Goal: Complete application form: Complete application form

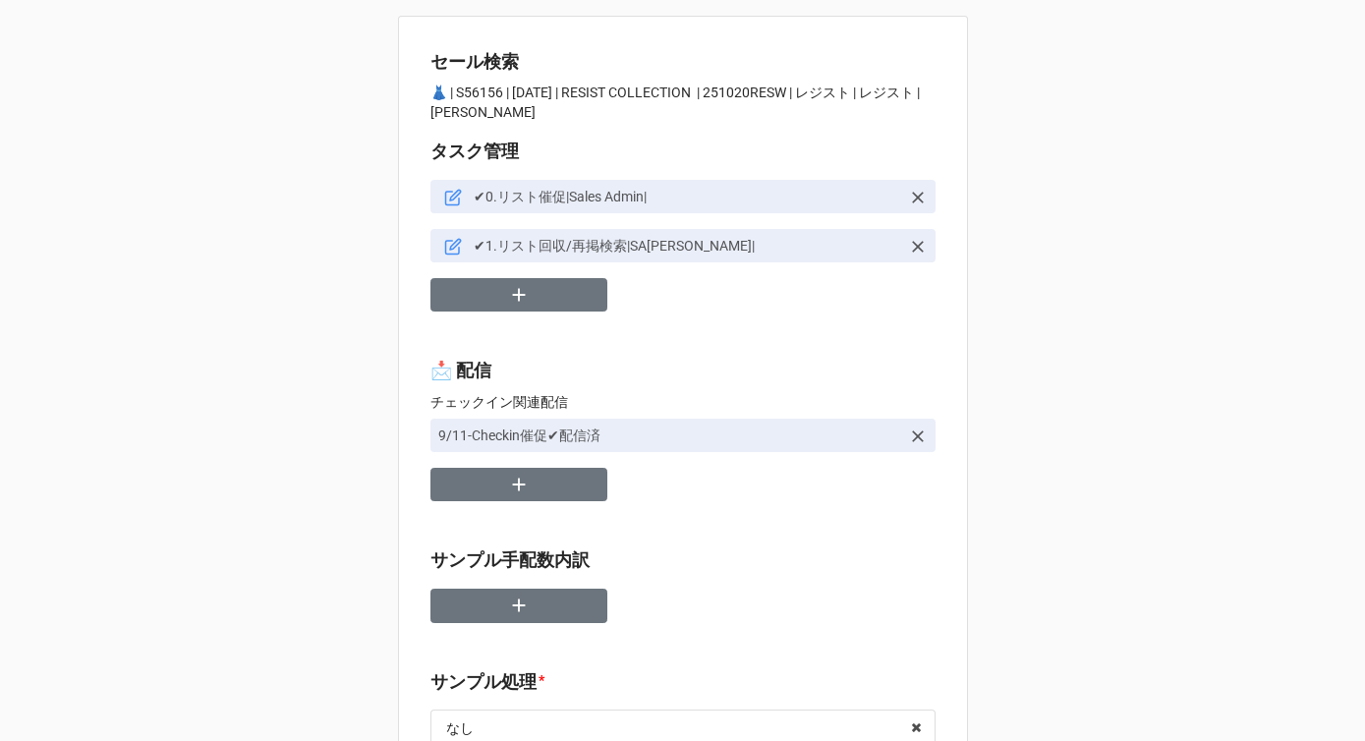
type textarea "x"
click at [517, 299] on icon "button" at bounding box center [519, 295] width 22 height 22
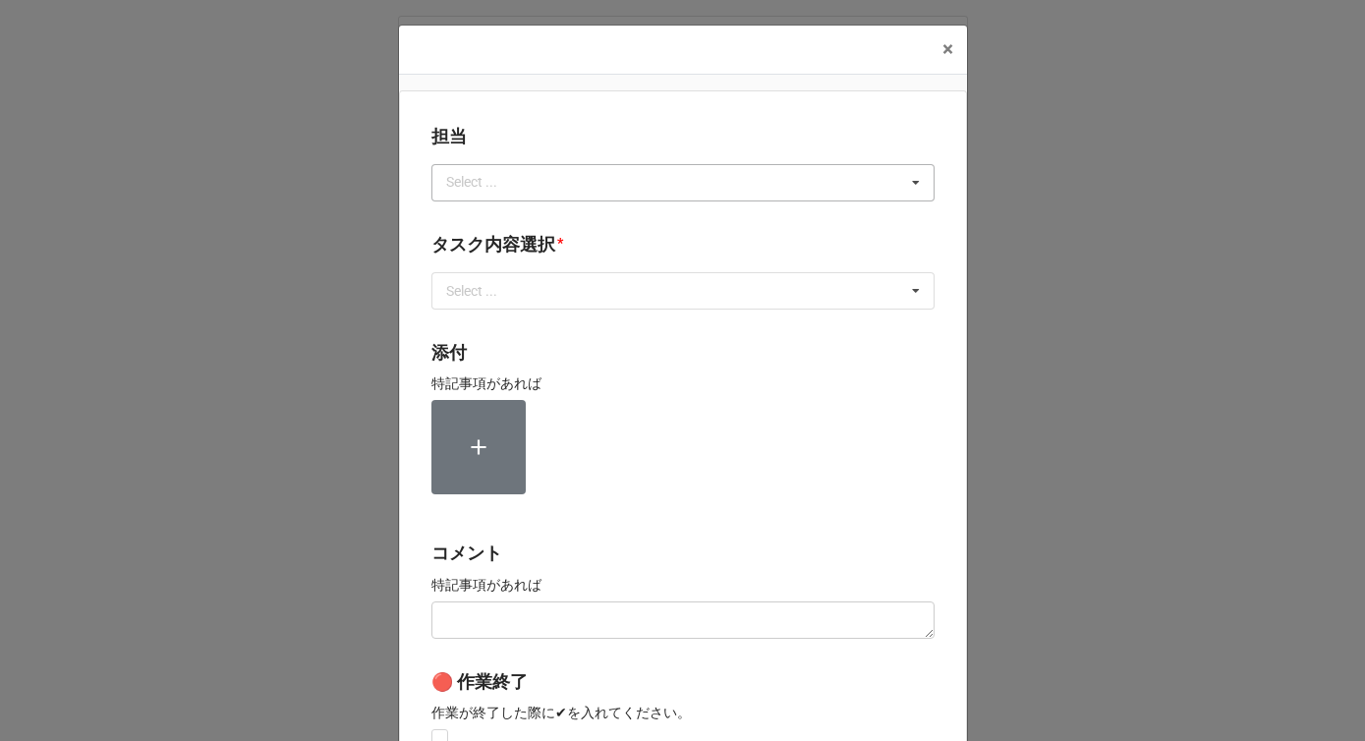
click at [447, 192] on div "Select ..." at bounding box center [483, 182] width 85 height 23
type input "か"
type input "川島"
click at [466, 223] on span "川島" at bounding box center [462, 219] width 28 height 16
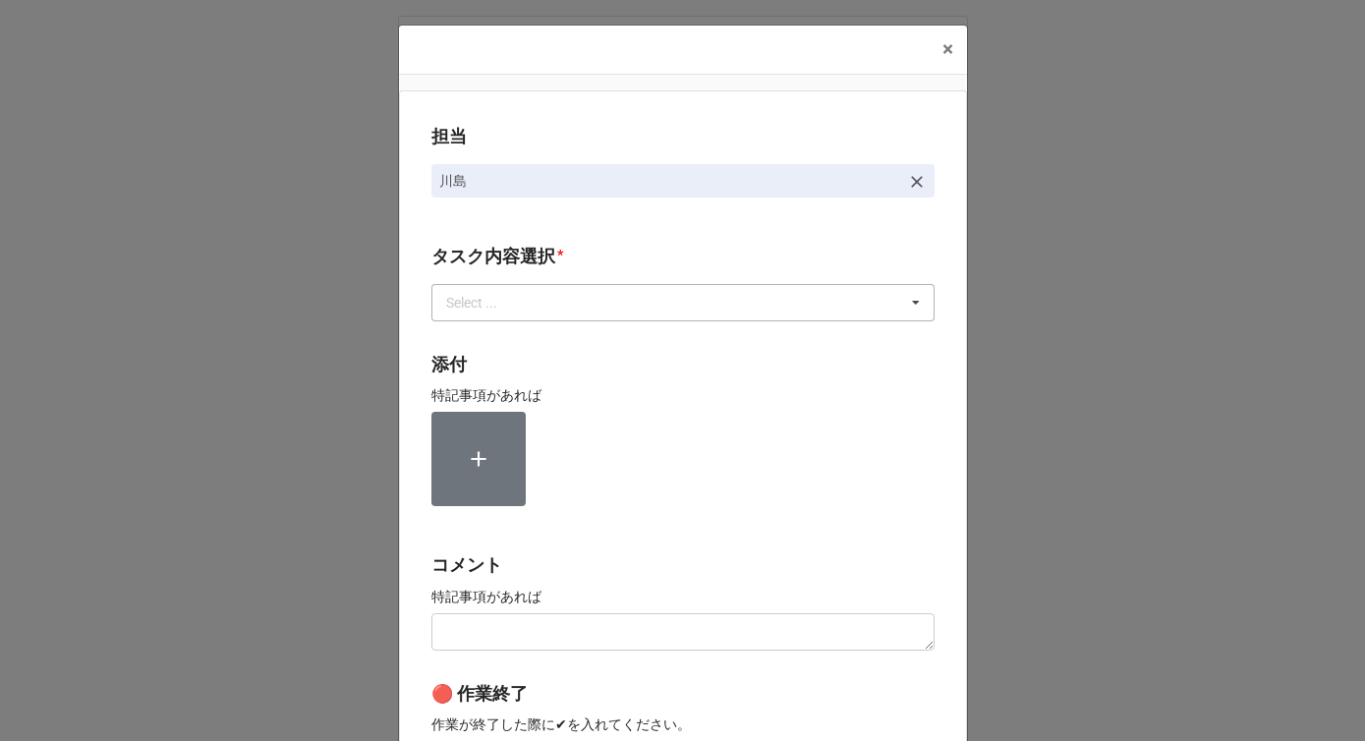
click at [470, 309] on div "Select ..." at bounding box center [483, 302] width 85 height 23
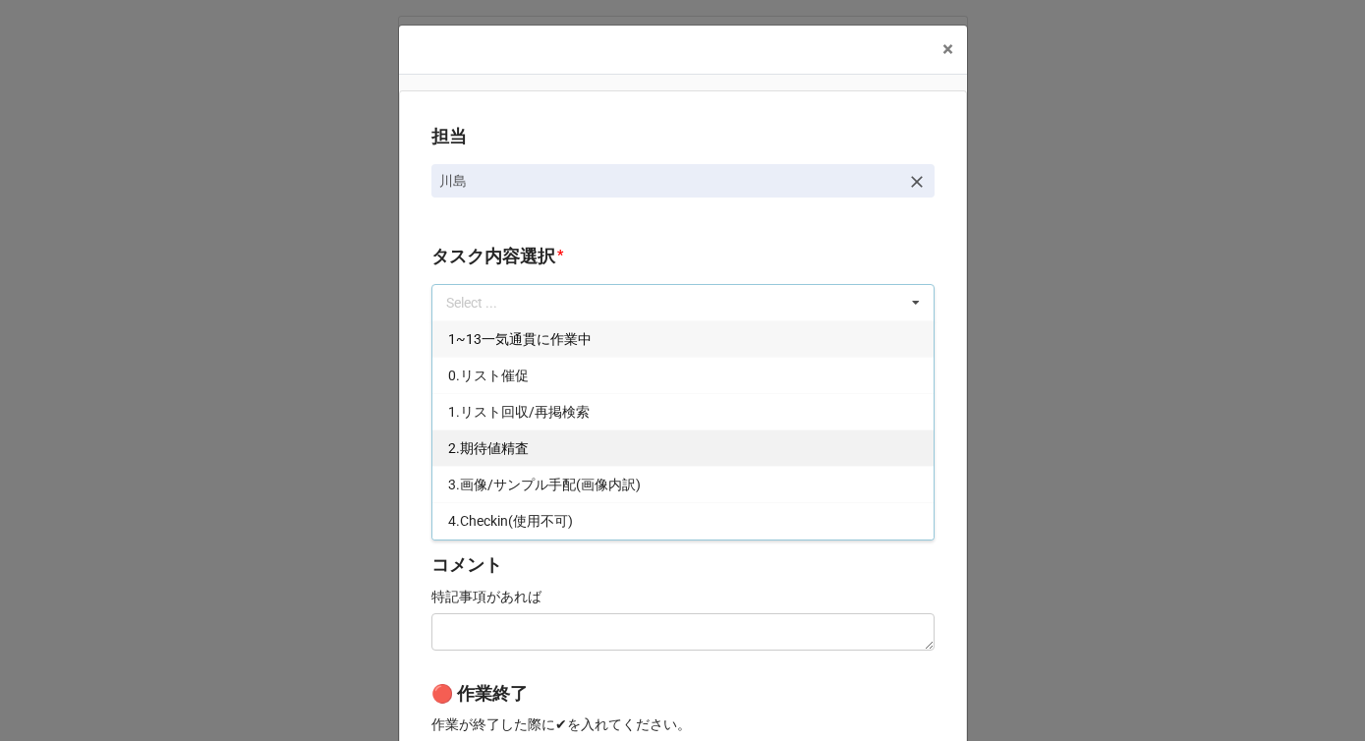
click at [471, 444] on span "2.期待値精査" at bounding box center [488, 448] width 81 height 16
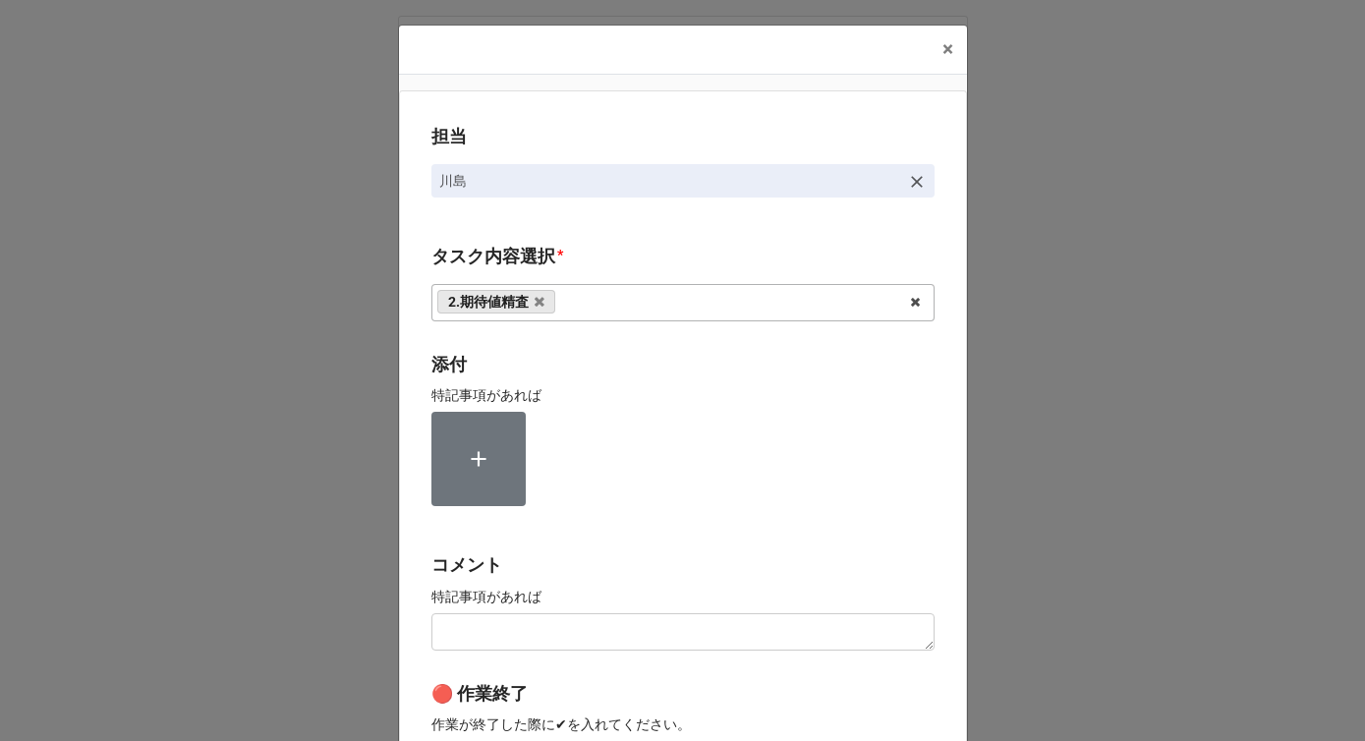
click at [413, 431] on div "担当 [PERSON_NAME][GEOGRAPHIC_DATA]内容選択 * 2.期待値精査 1~13一気通貫に作業中 0.リスト催促 1.リスト回収/再掲…" at bounding box center [683, 486] width 568 height 792
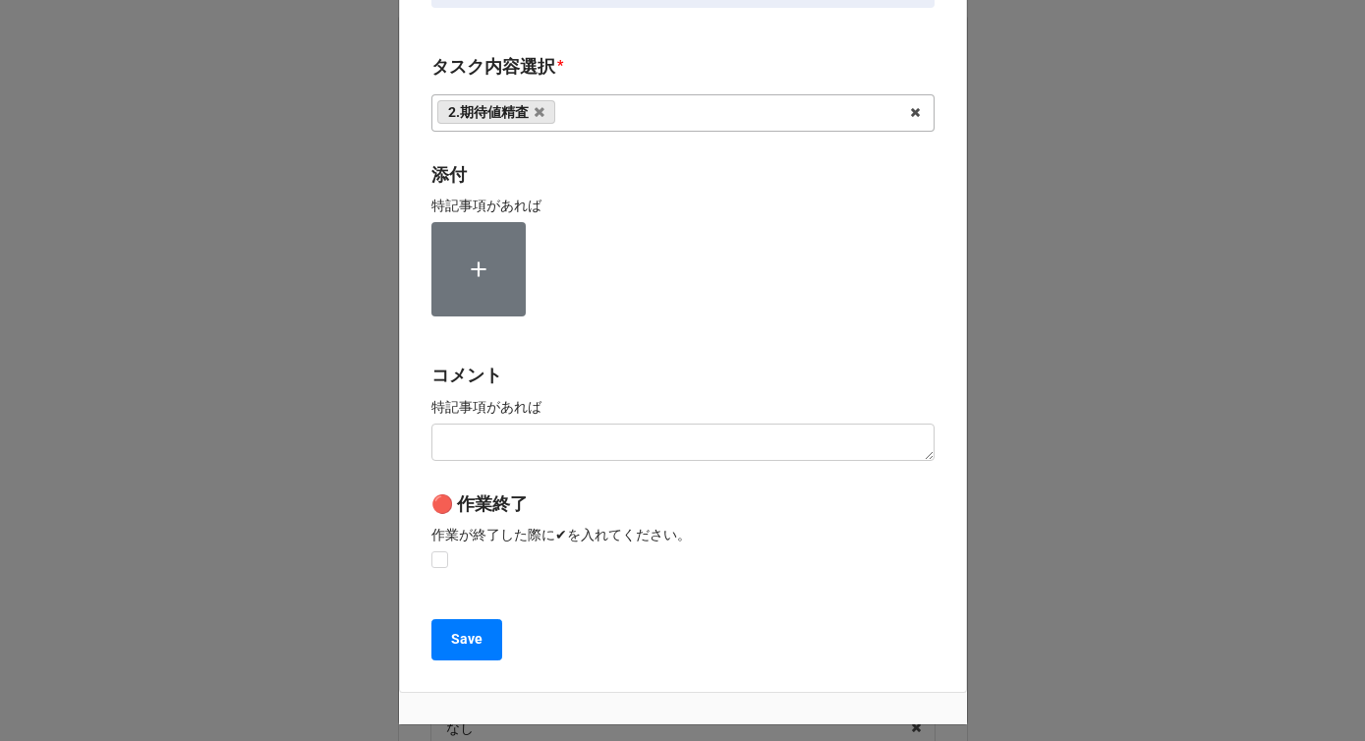
scroll to position [296, 0]
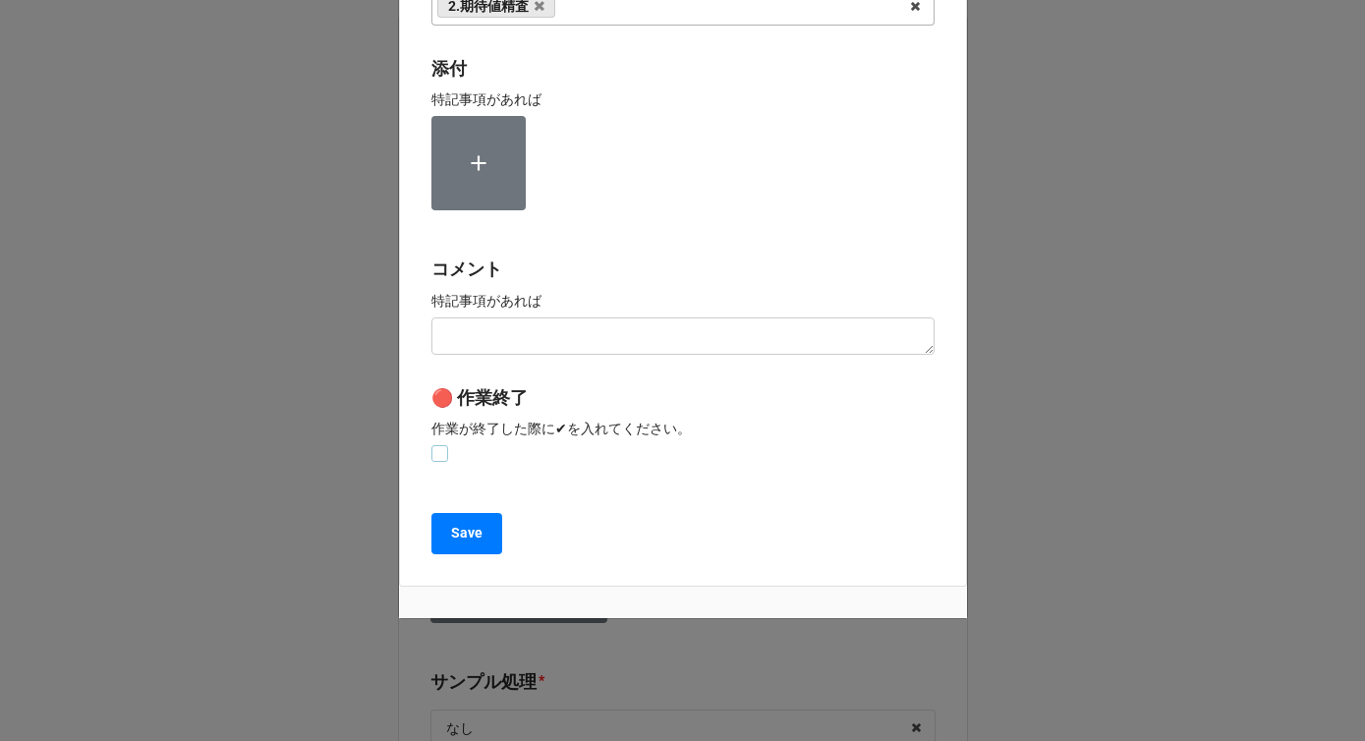
click at [431, 445] on label at bounding box center [439, 445] width 17 height 0
checkbox input "true"
click at [440, 523] on button "Save" at bounding box center [466, 533] width 71 height 41
type textarea "x"
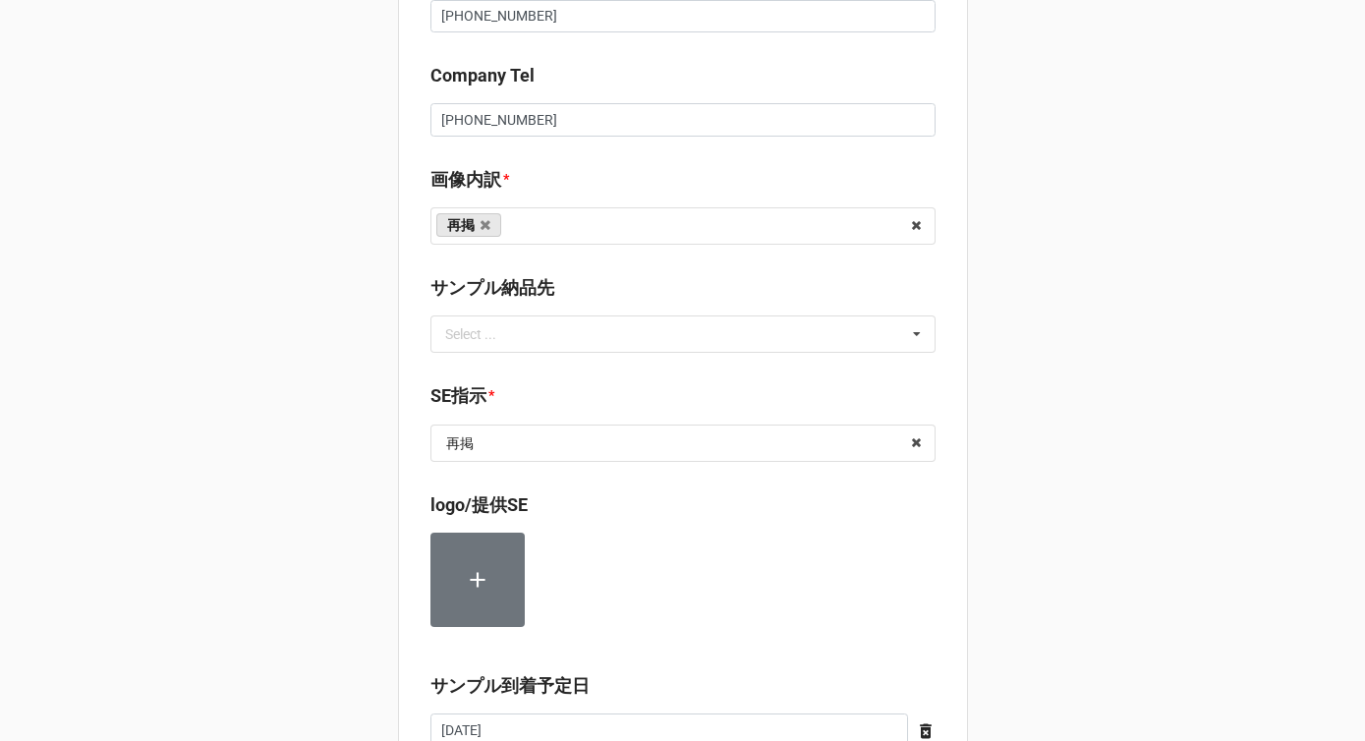
scroll to position [2123, 0]
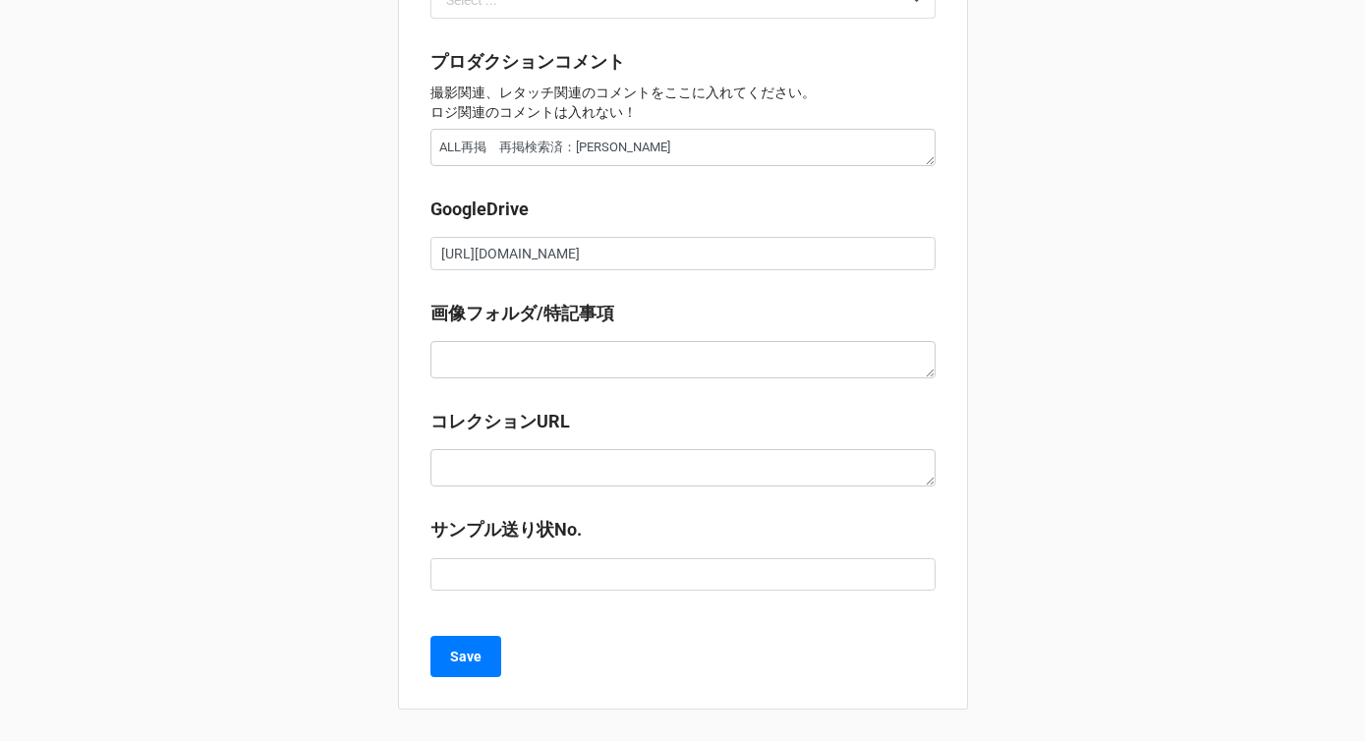
click at [498, 667] on div "Save" at bounding box center [682, 656] width 505 height 41
click at [478, 667] on button "Save" at bounding box center [465, 656] width 71 height 41
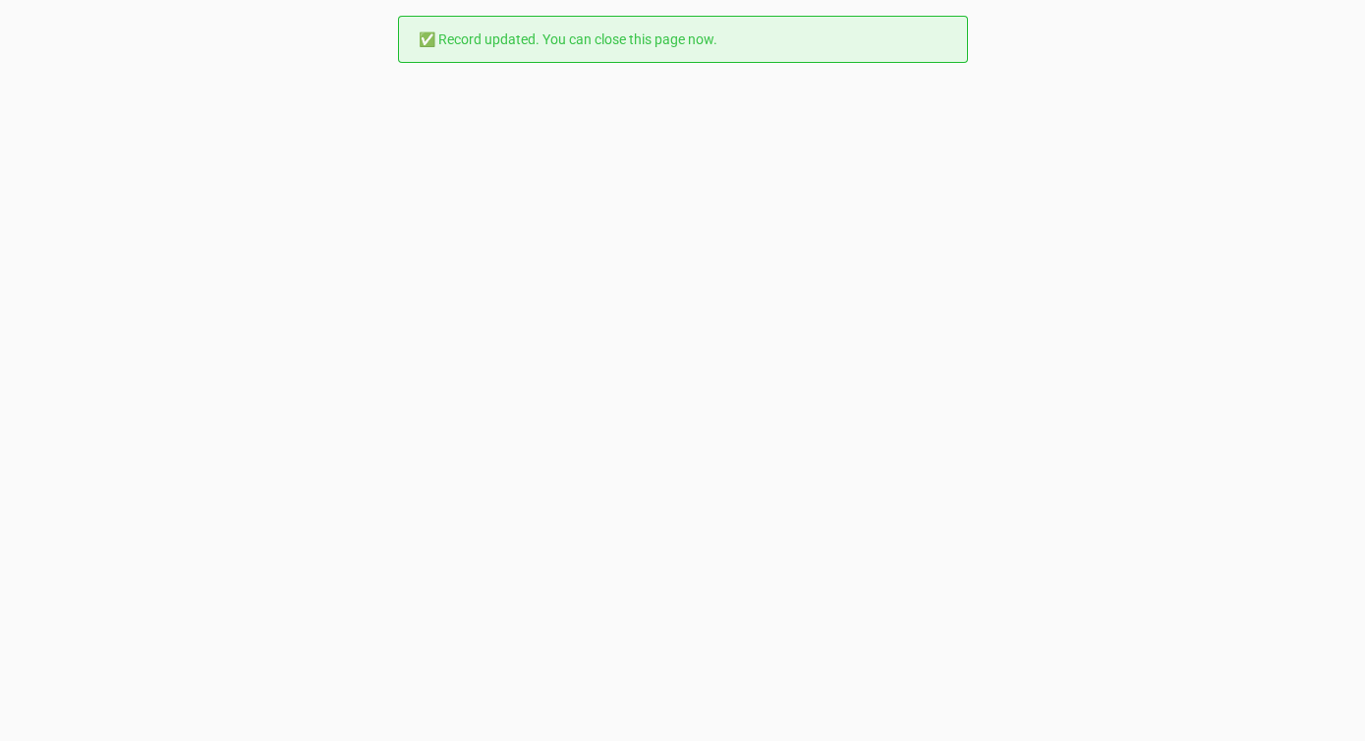
scroll to position [0, 0]
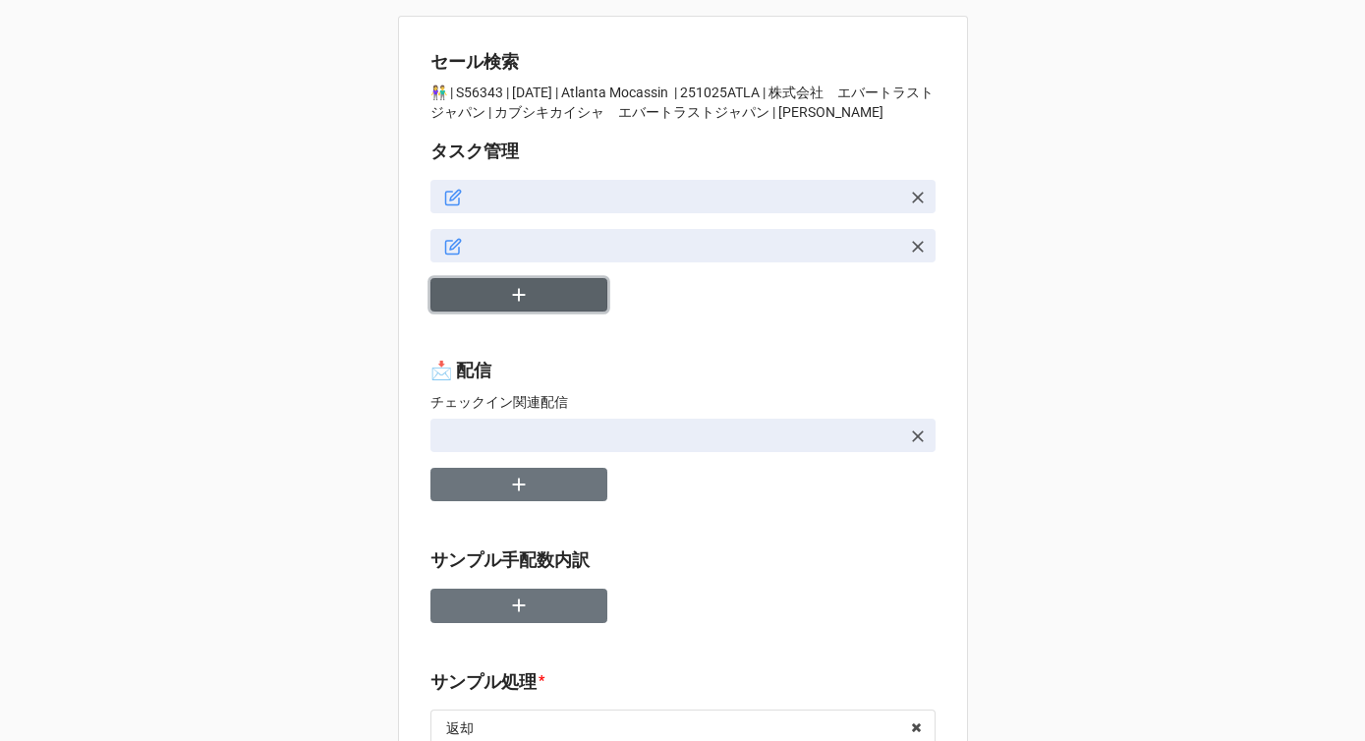
click at [508, 299] on icon "button" at bounding box center [519, 295] width 22 height 22
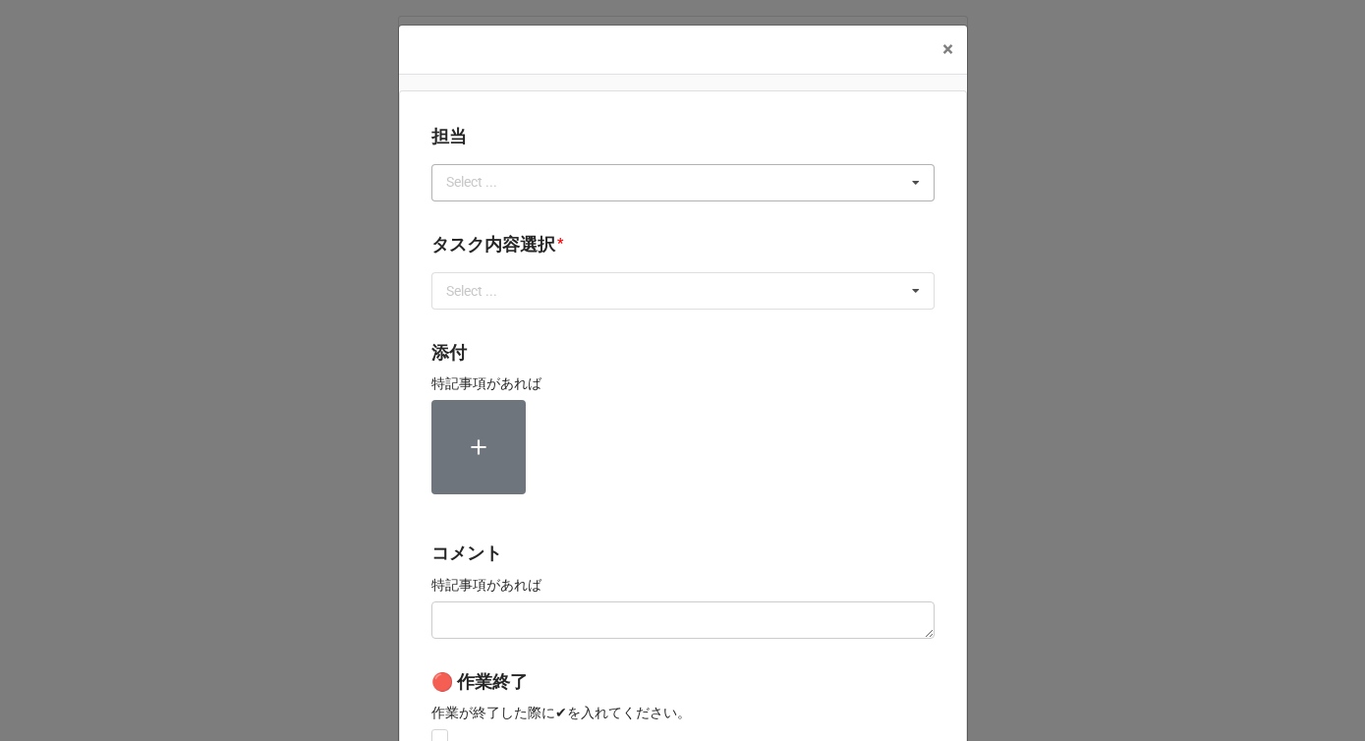
click at [482, 189] on div "Select ..." at bounding box center [483, 182] width 85 height 23
type input "川島"
click at [464, 216] on span "川島" at bounding box center [462, 219] width 28 height 16
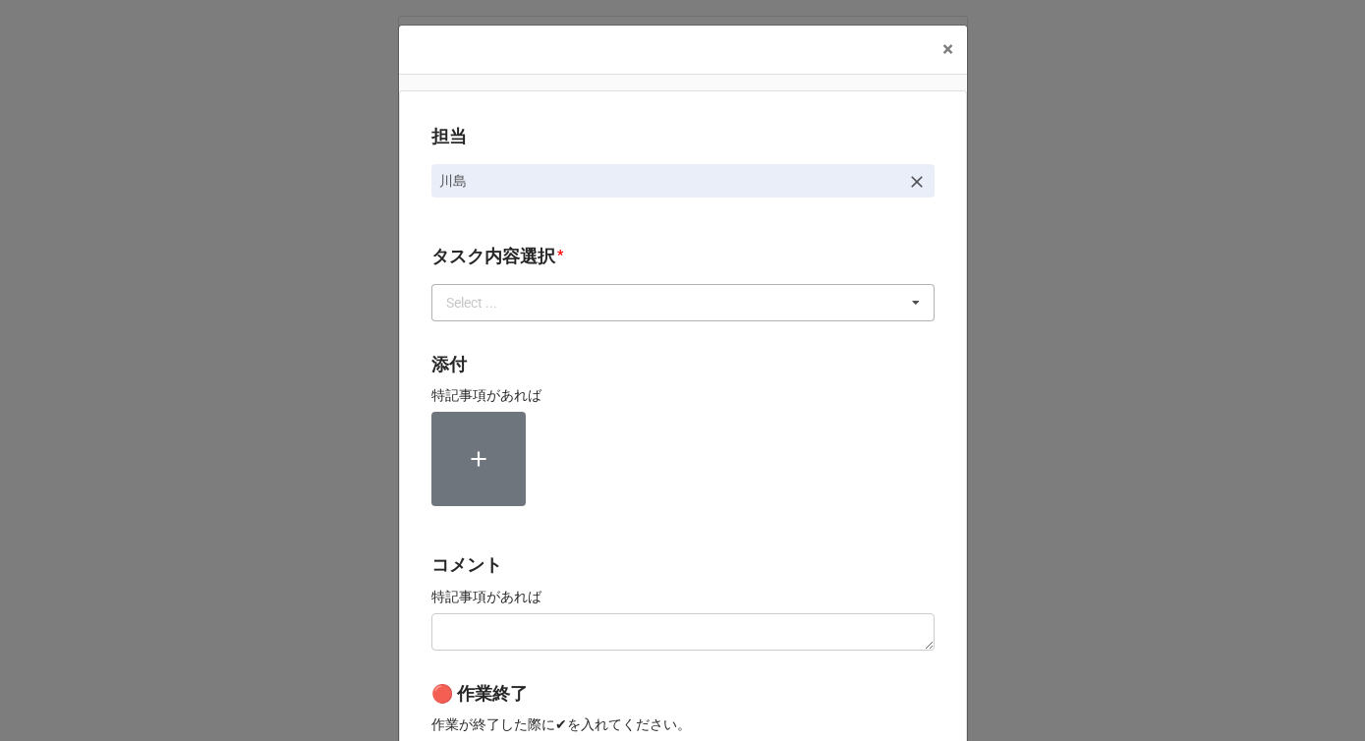
click at [472, 292] on div "Select ..." at bounding box center [483, 302] width 85 height 23
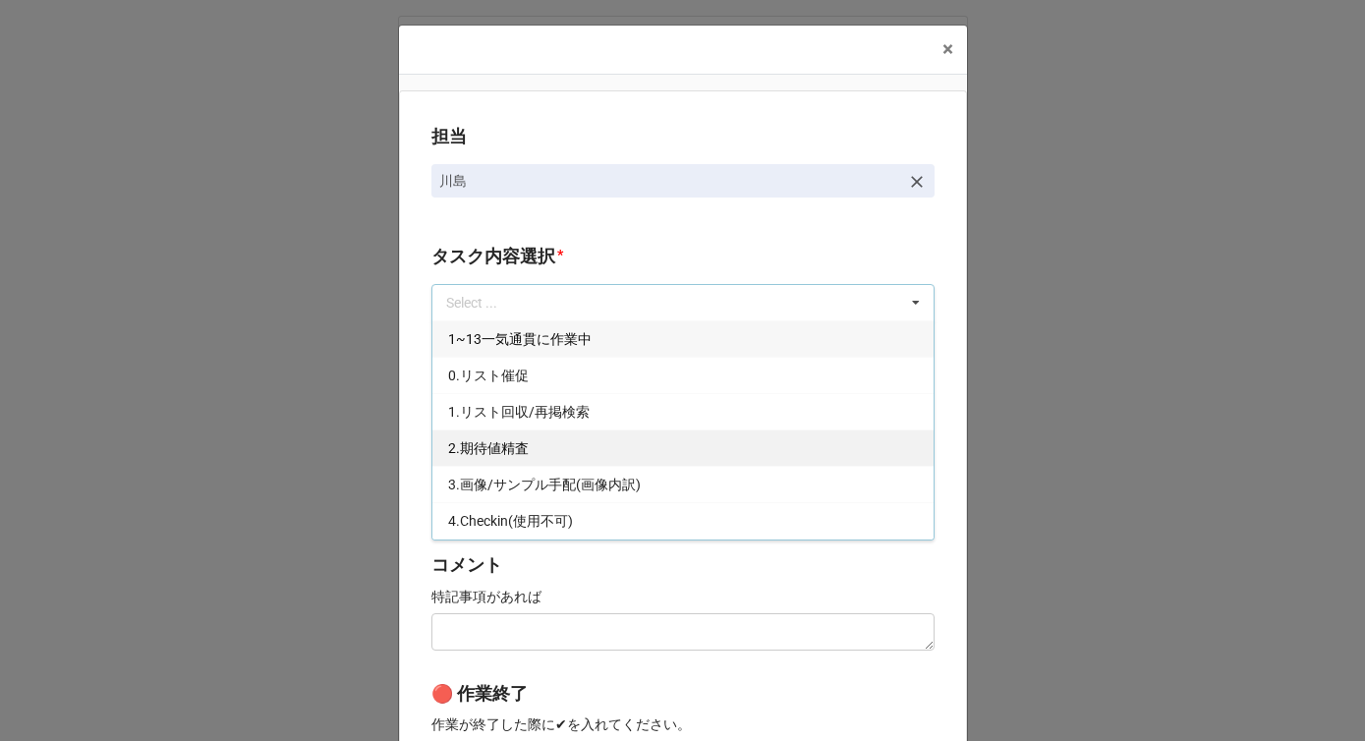
click at [472, 452] on span "2.期待値精査" at bounding box center [488, 448] width 81 height 16
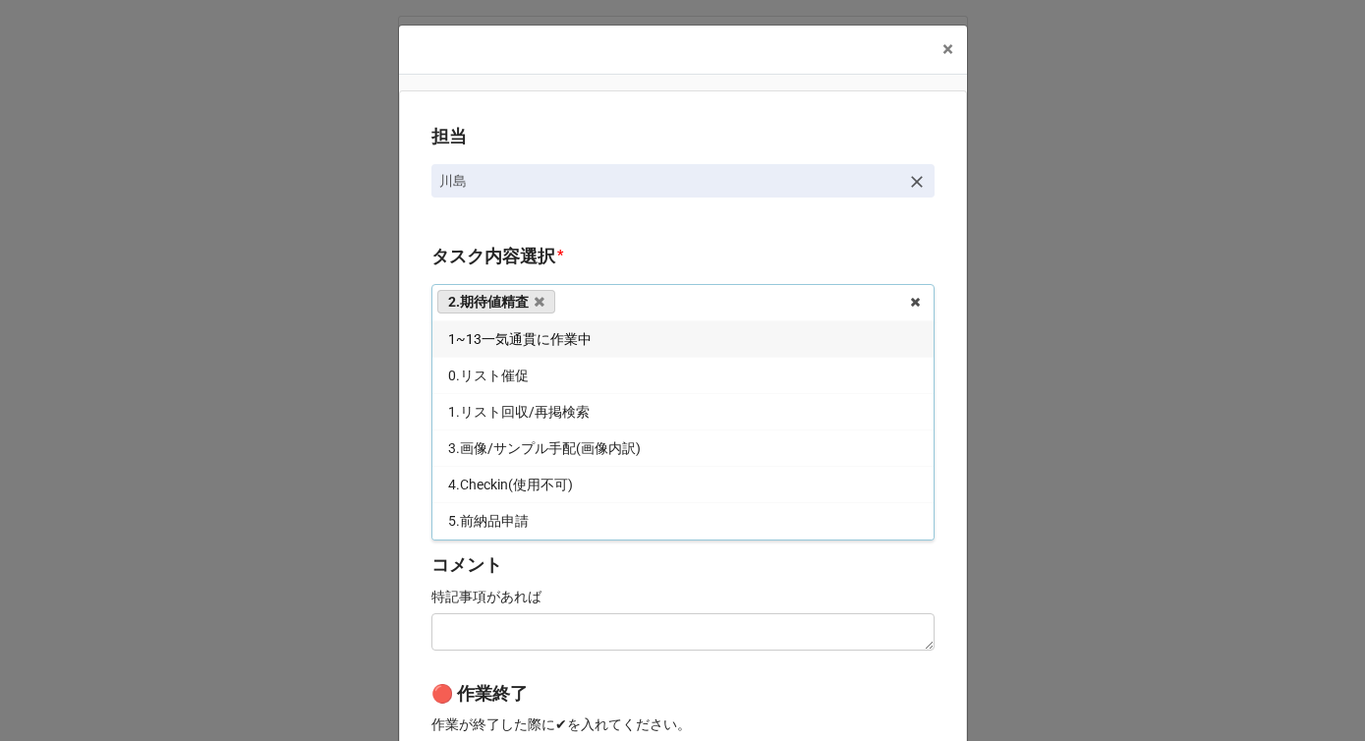
click at [414, 450] on div "担当 [PERSON_NAME][GEOGRAPHIC_DATA]内容選択 * 2.期待値精査 1~13一気通貫に作業中 0.リスト催促 1.リスト回収/再掲…" at bounding box center [683, 486] width 568 height 792
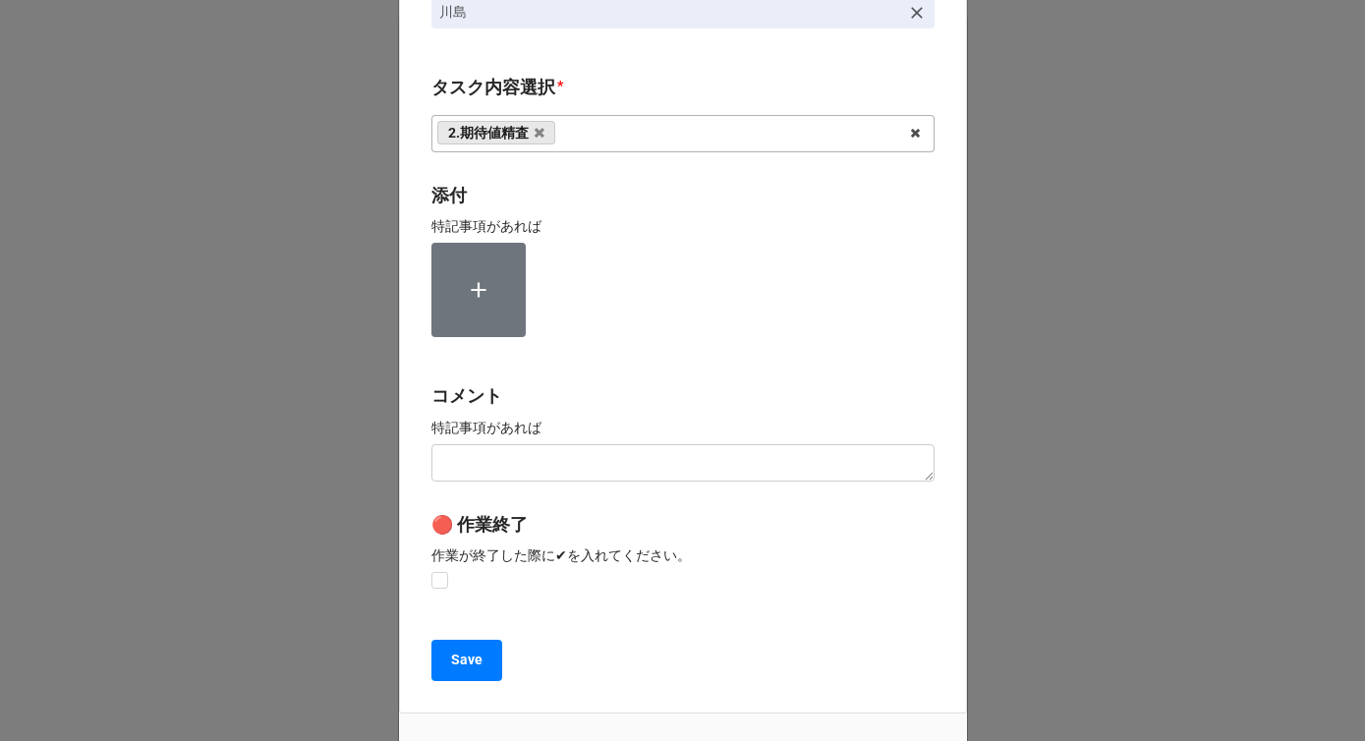
scroll to position [296, 0]
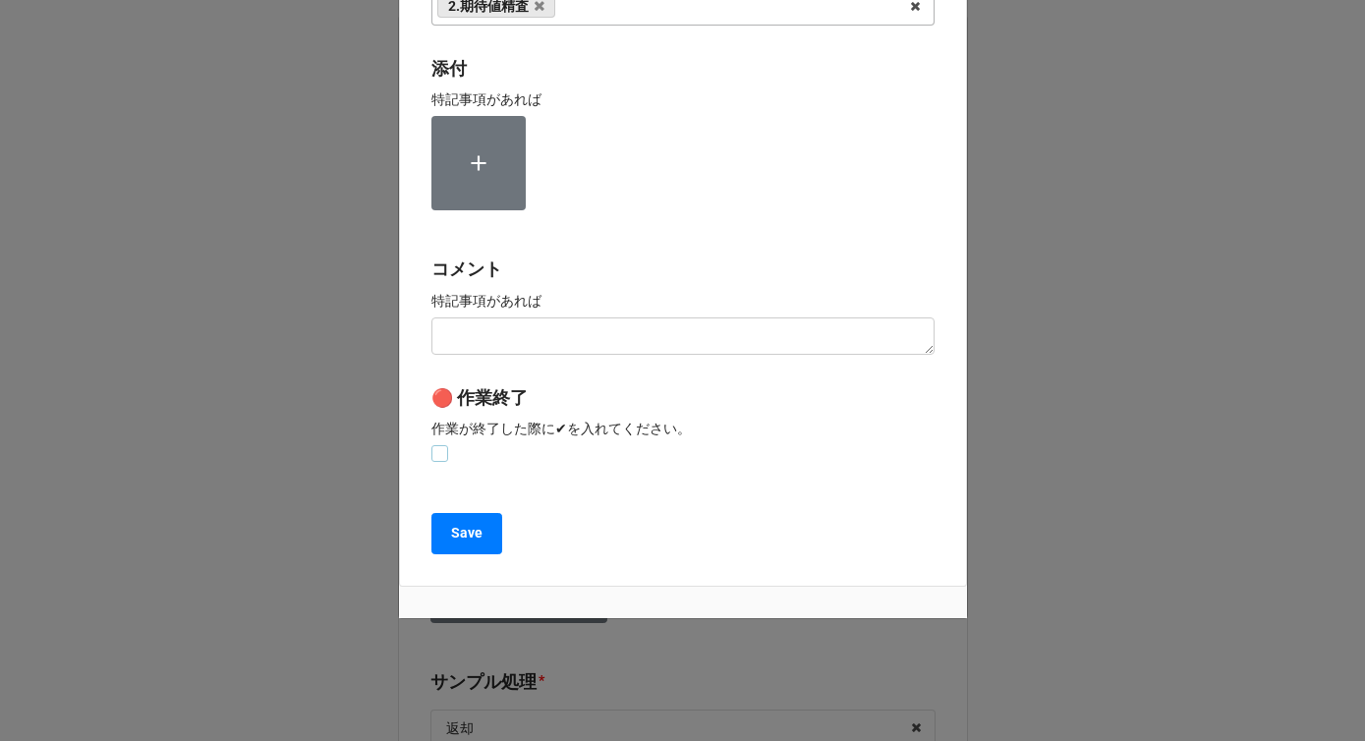
click at [436, 445] on label at bounding box center [439, 445] width 17 height 0
checkbox input "true"
click at [451, 525] on b "Save" at bounding box center [466, 533] width 31 height 21
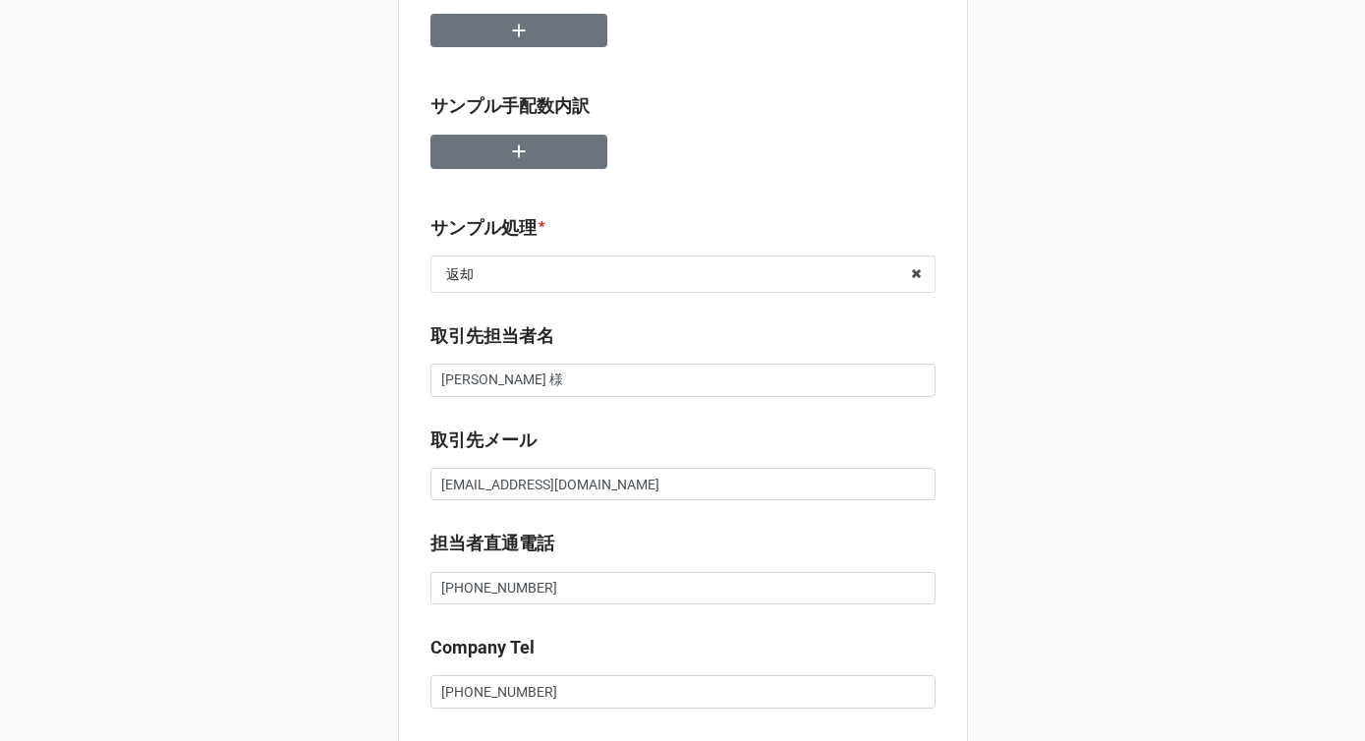
scroll to position [585, 0]
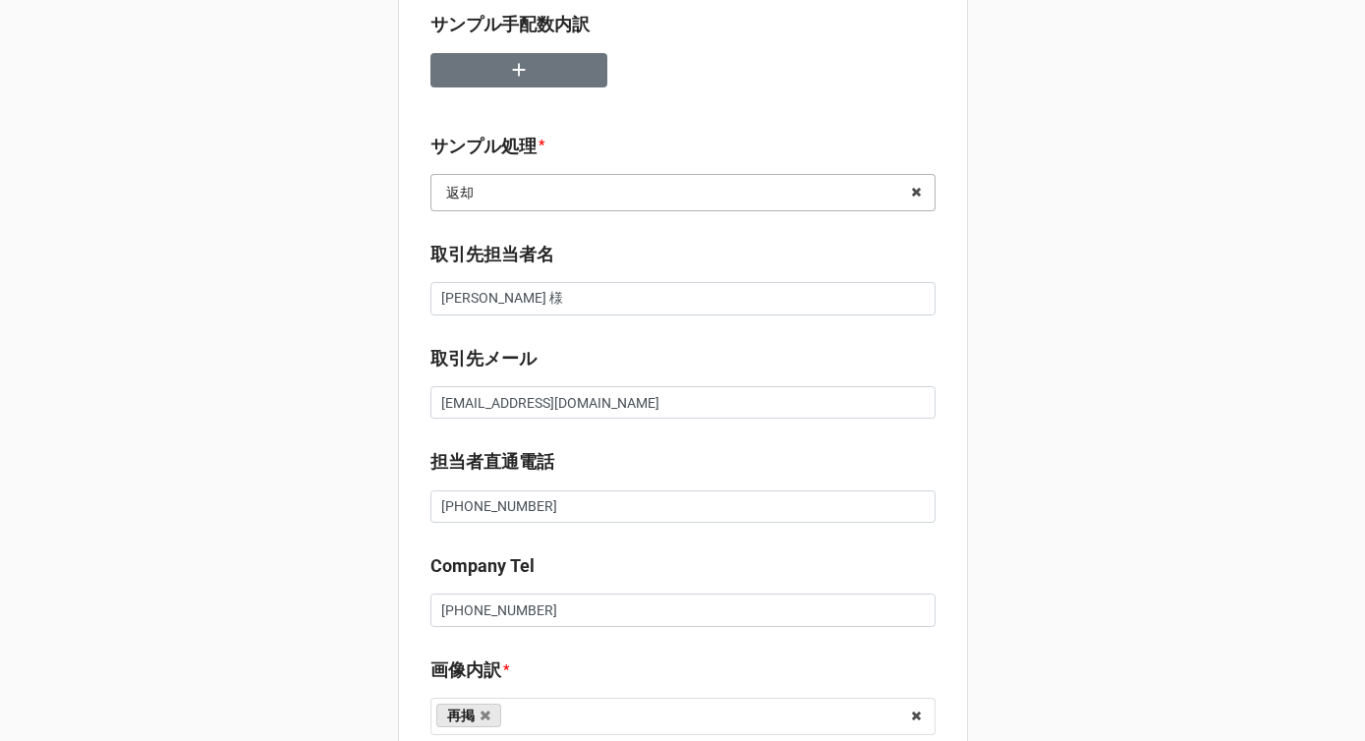
click at [540, 177] on input "text" at bounding box center [683, 192] width 503 height 35
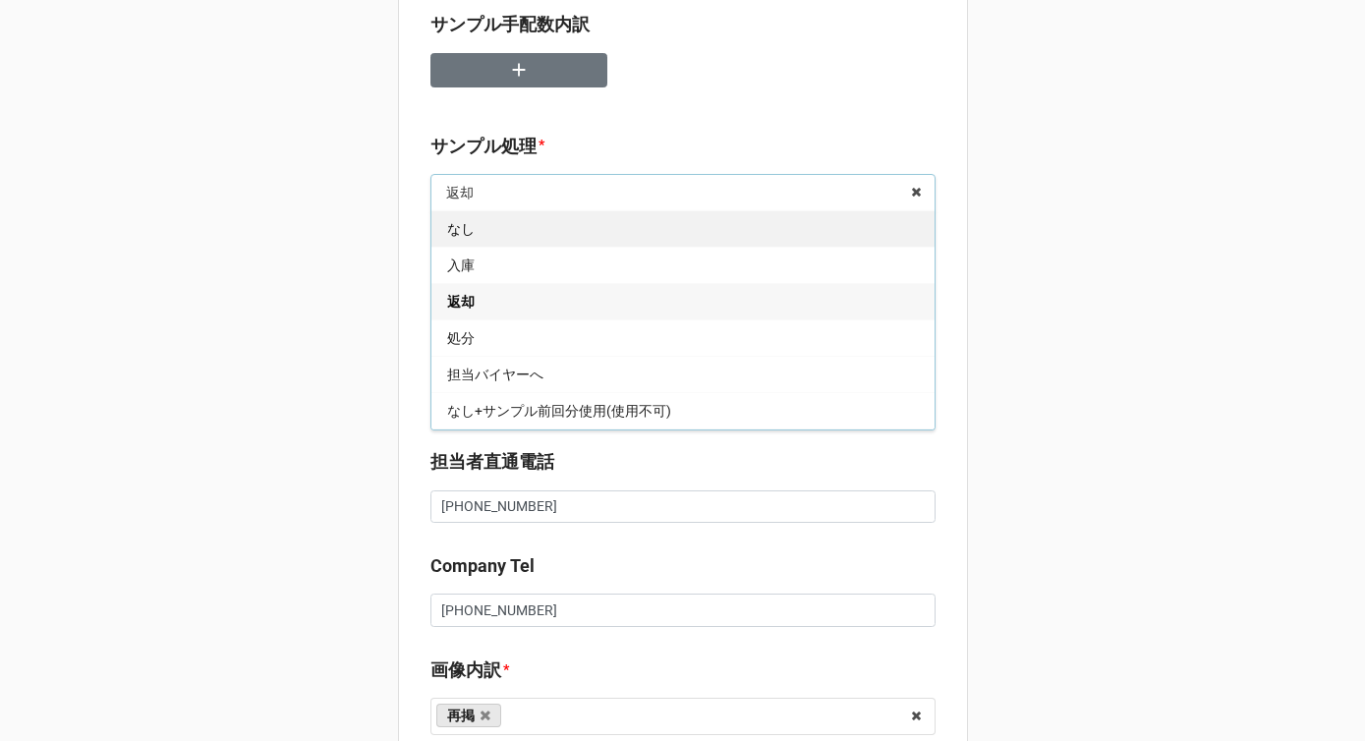
click at [507, 240] on div "なし" at bounding box center [682, 228] width 503 height 36
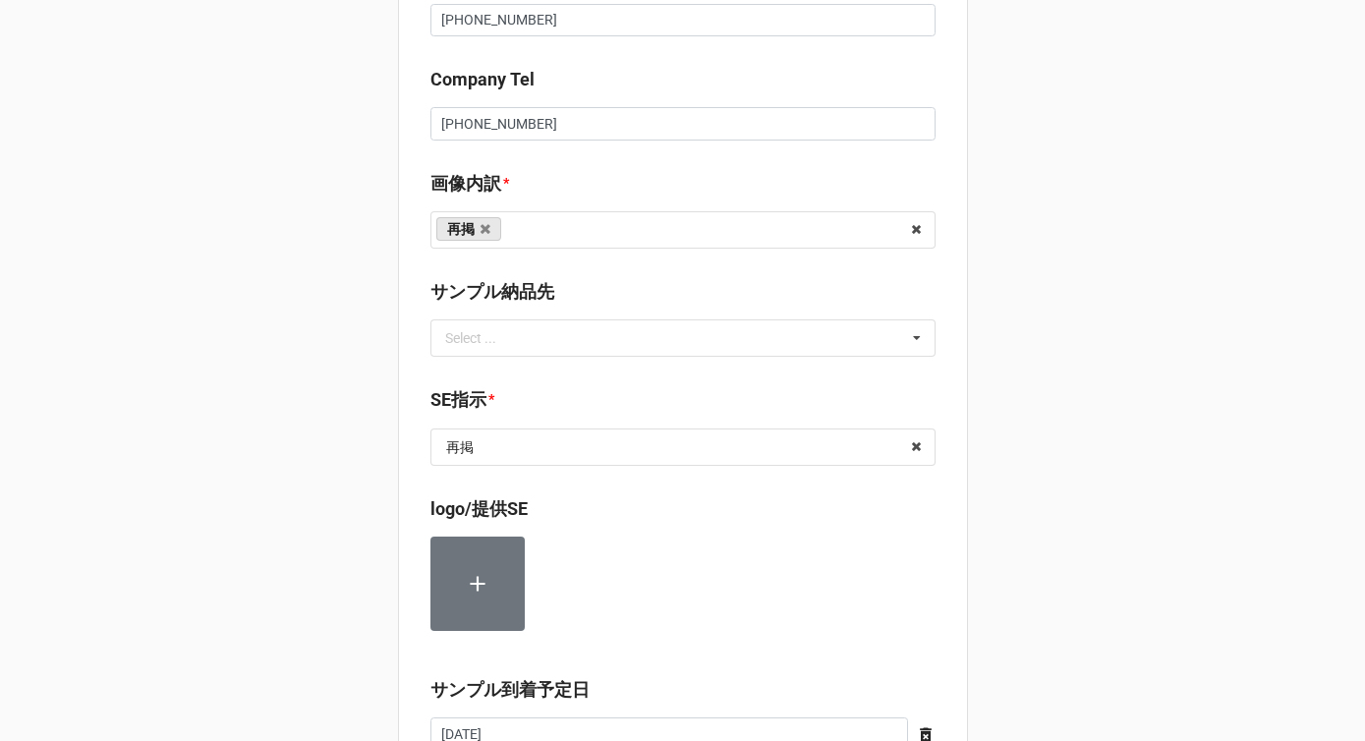
scroll to position [2123, 0]
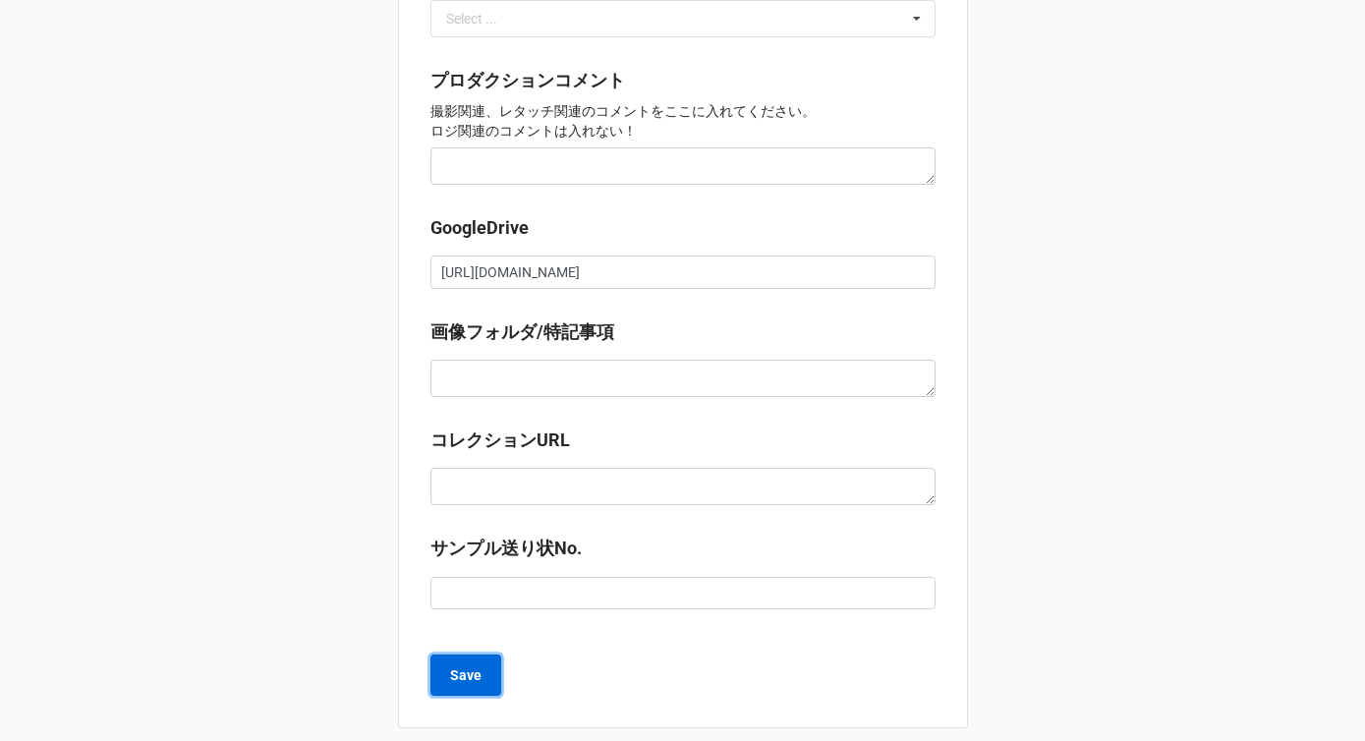
click at [459, 665] on b "Save" at bounding box center [465, 675] width 31 height 21
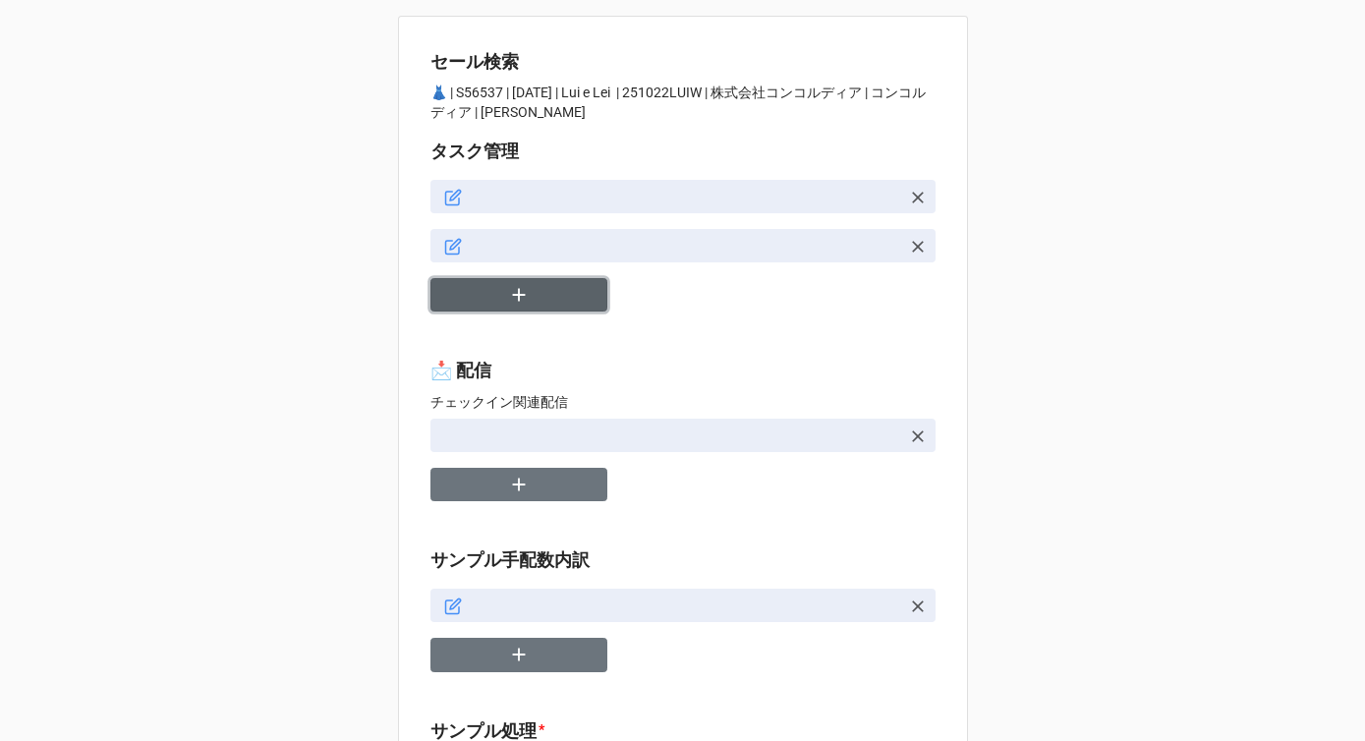
click at [557, 292] on button "button" at bounding box center [518, 295] width 177 height 34
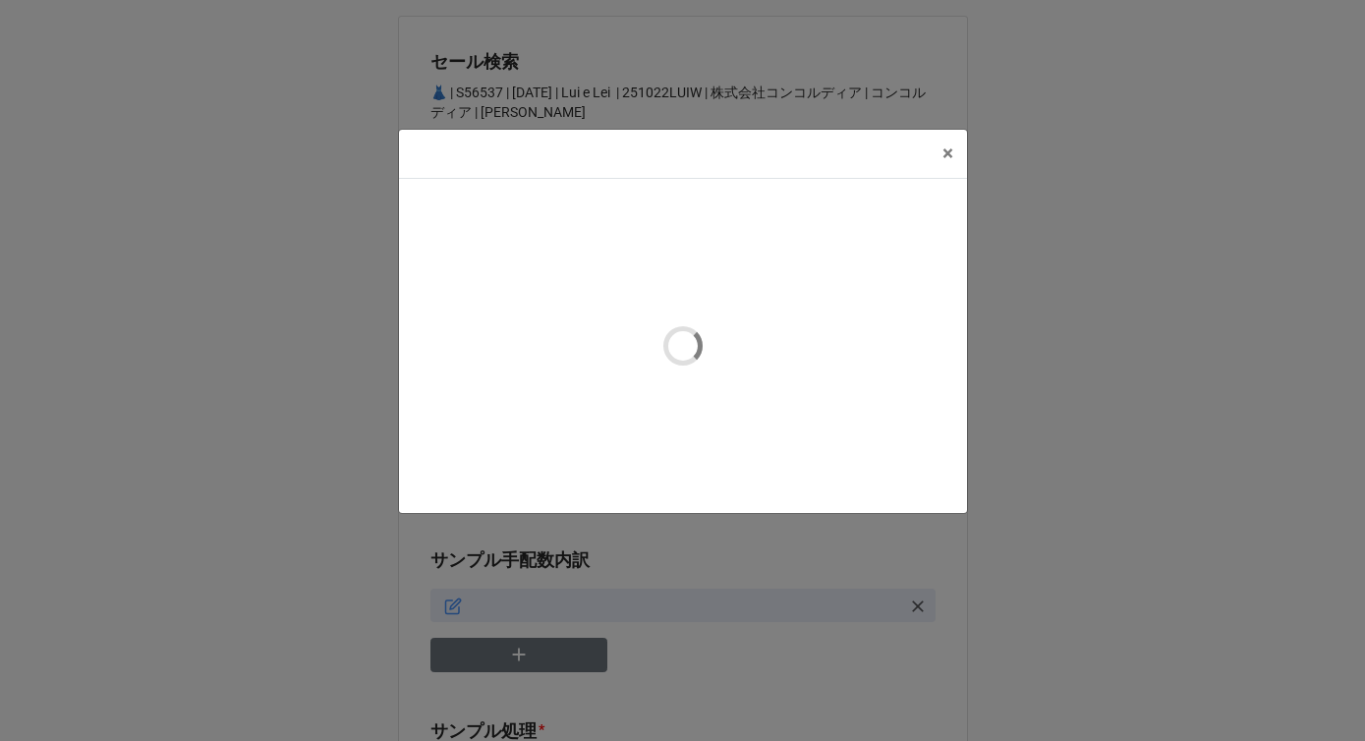
type textarea "x"
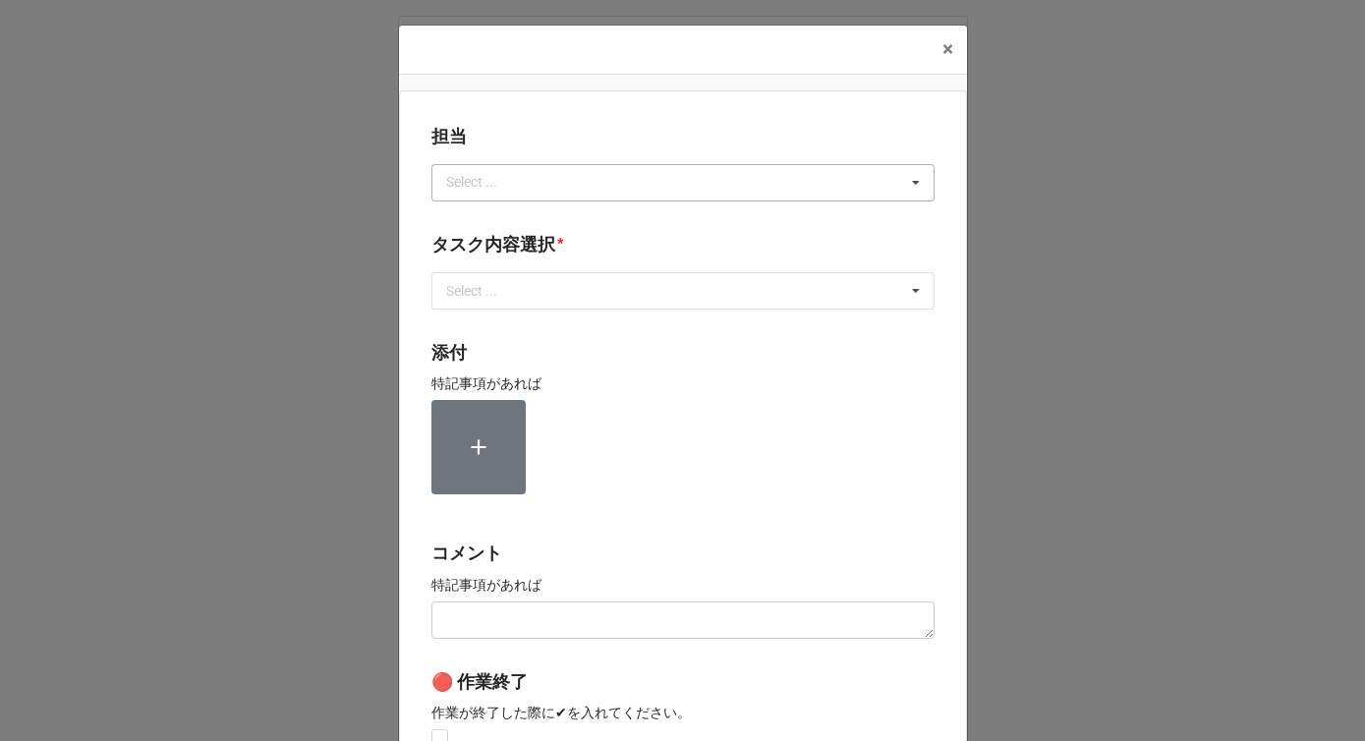
click at [489, 186] on div "Select ..." at bounding box center [483, 182] width 85 height 23
type input "か"
type input "川島"
click at [474, 217] on div "川島" at bounding box center [682, 218] width 501 height 36
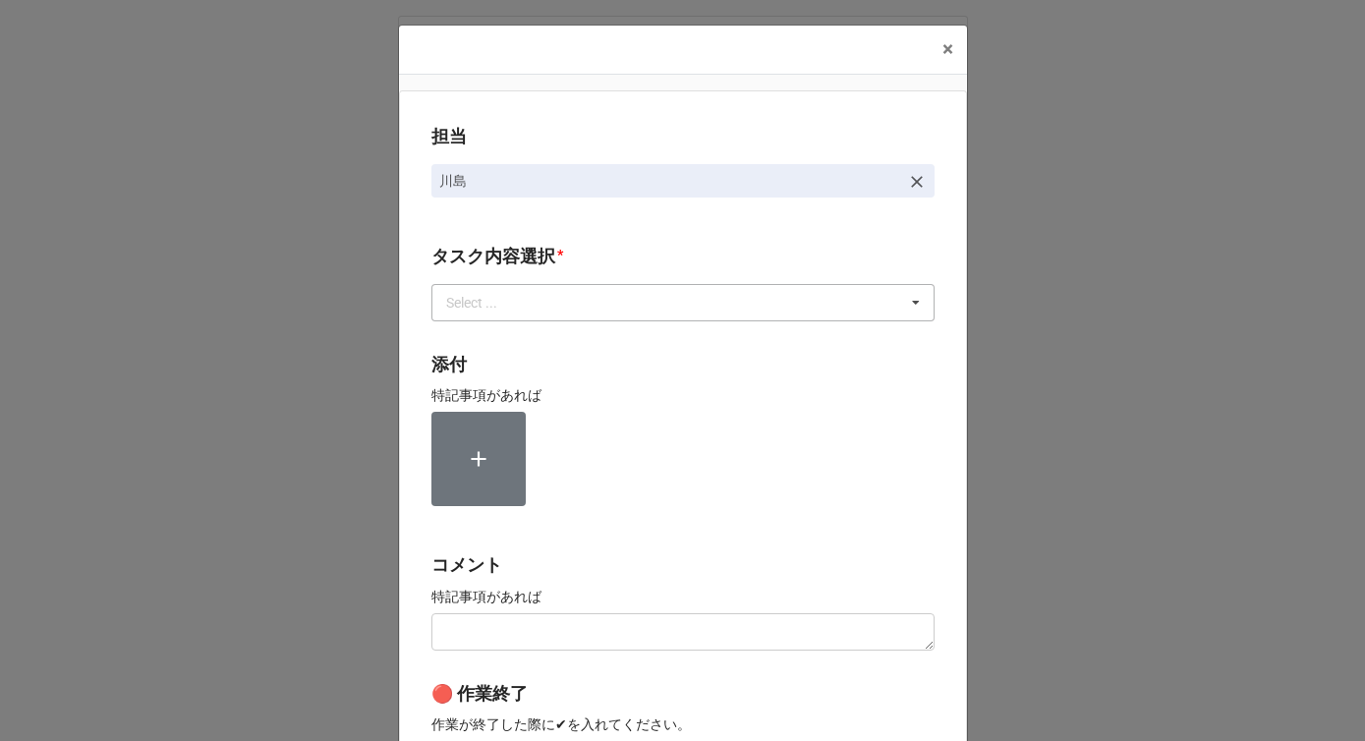
click at [473, 304] on div "Select ..." at bounding box center [483, 302] width 85 height 23
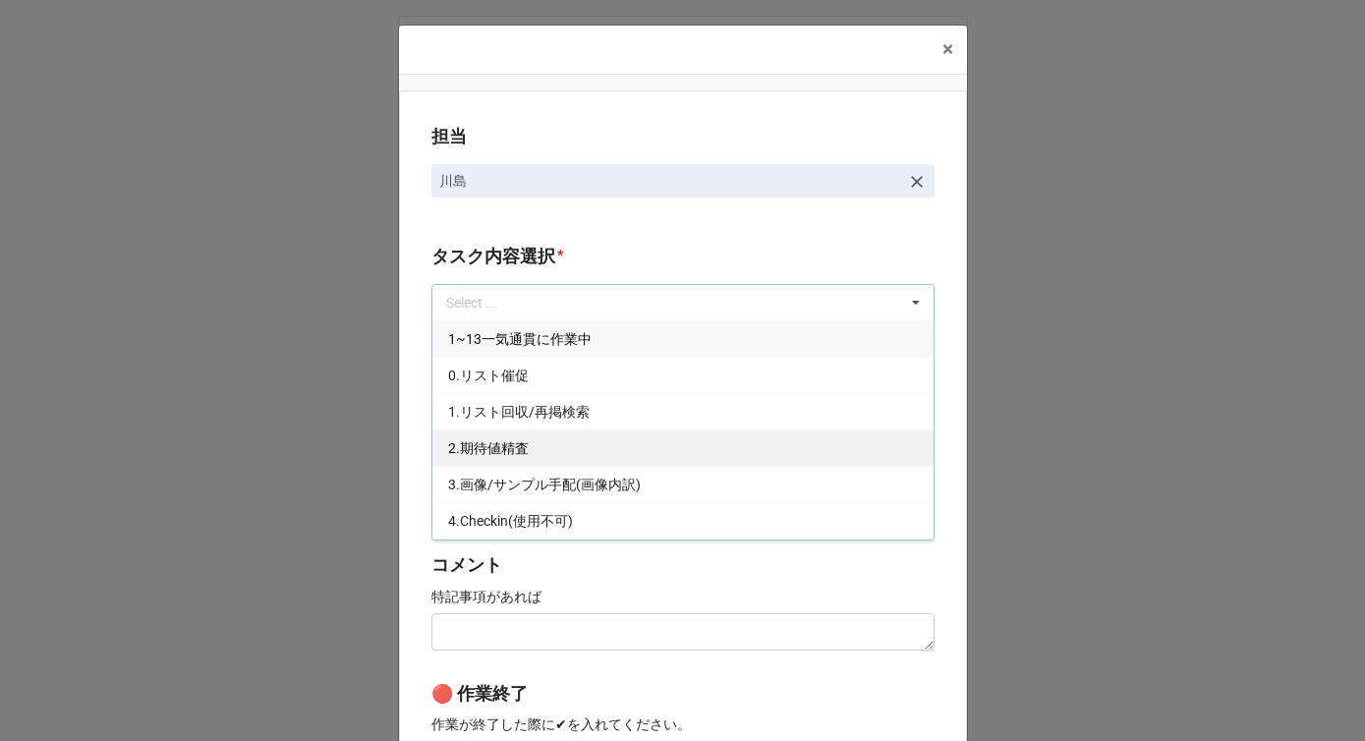
click at [476, 446] on span "2.期待値精査" at bounding box center [488, 448] width 81 height 16
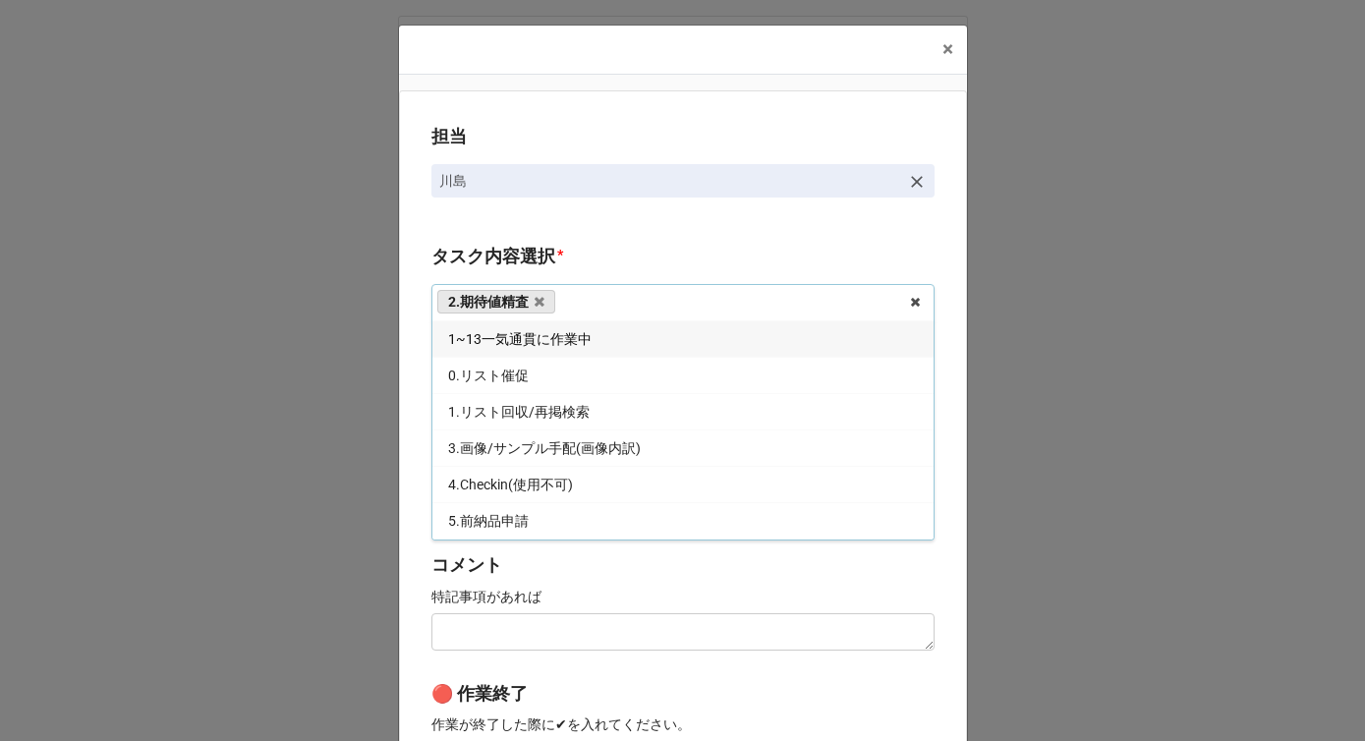
click at [404, 440] on div "担当 [PERSON_NAME][GEOGRAPHIC_DATA]内容選択 * 2.期待値精査 1~13一気通貫に作業中 0.リスト催促 1.リスト回収/再掲…" at bounding box center [683, 486] width 568 height 792
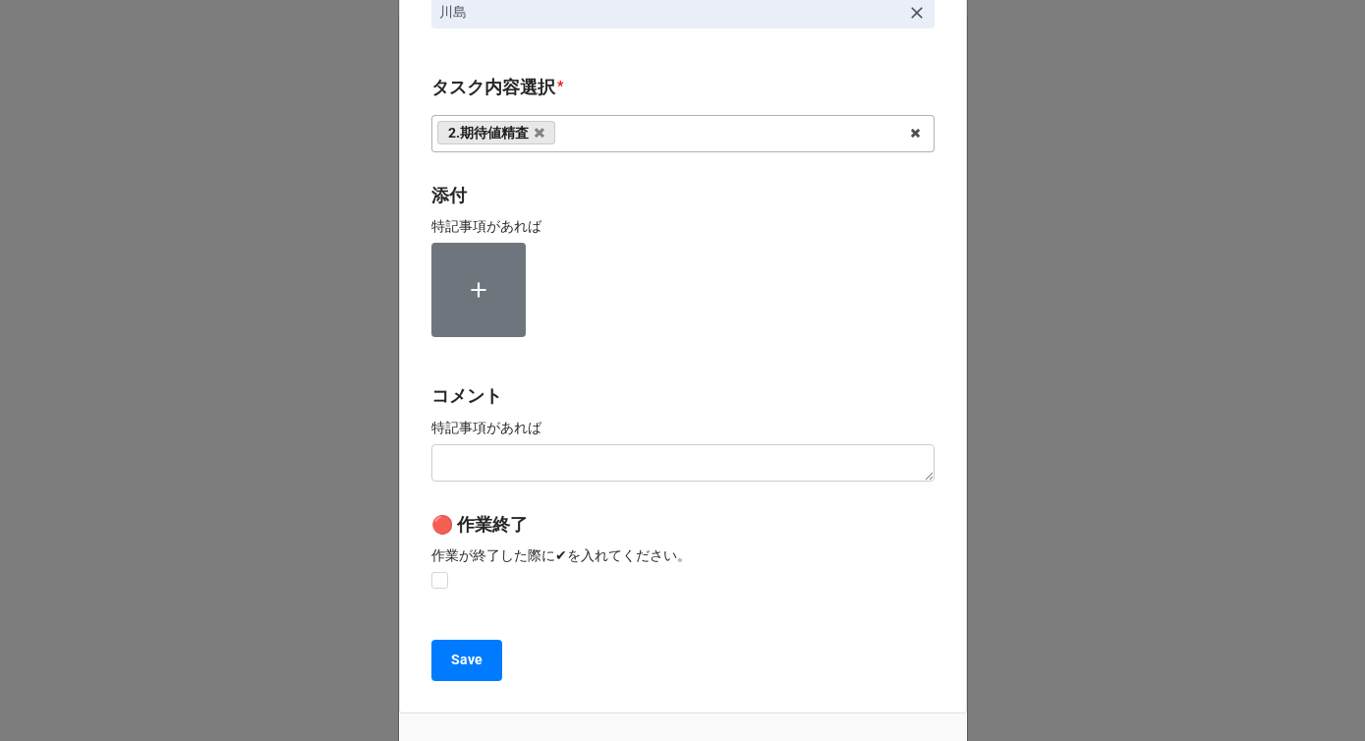
scroll to position [296, 0]
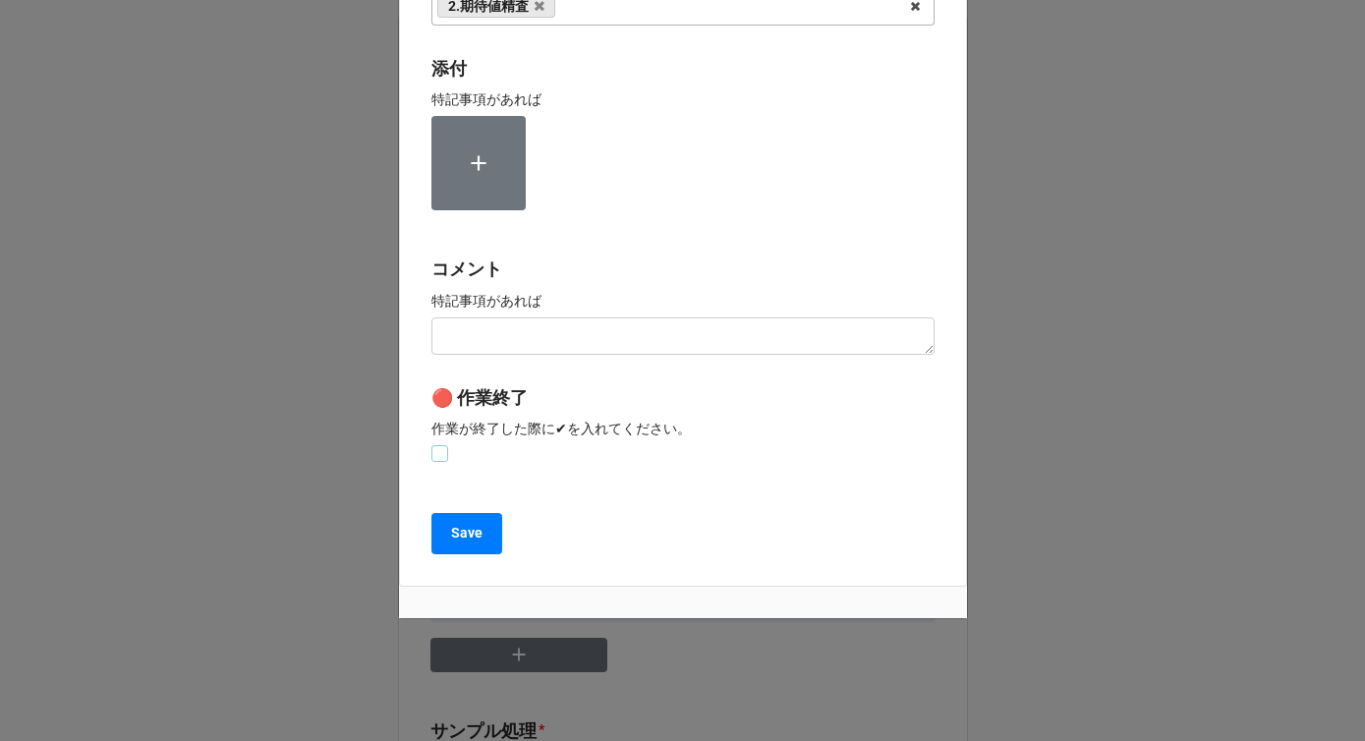
click at [431, 445] on label at bounding box center [439, 445] width 17 height 0
checkbox input "true"
click at [443, 526] on button "Save" at bounding box center [466, 533] width 71 height 41
type textarea "x"
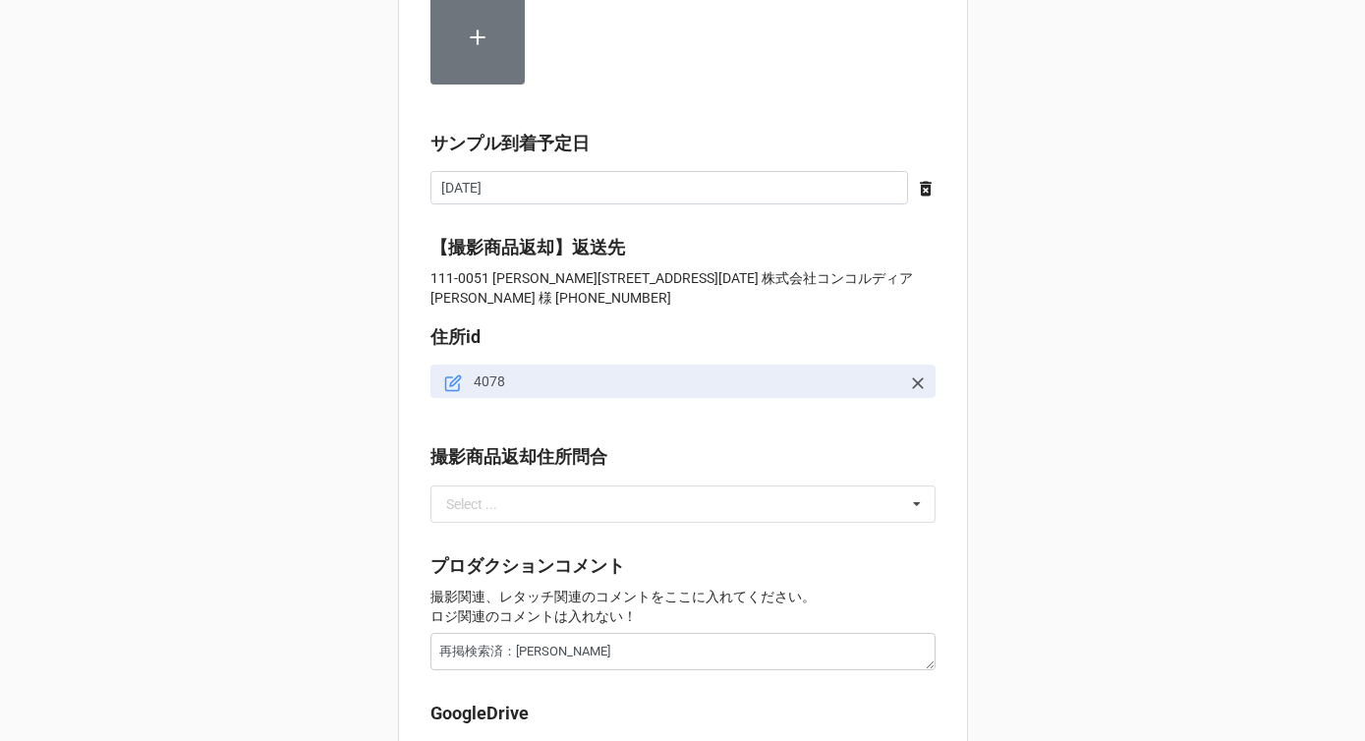
scroll to position [2172, 0]
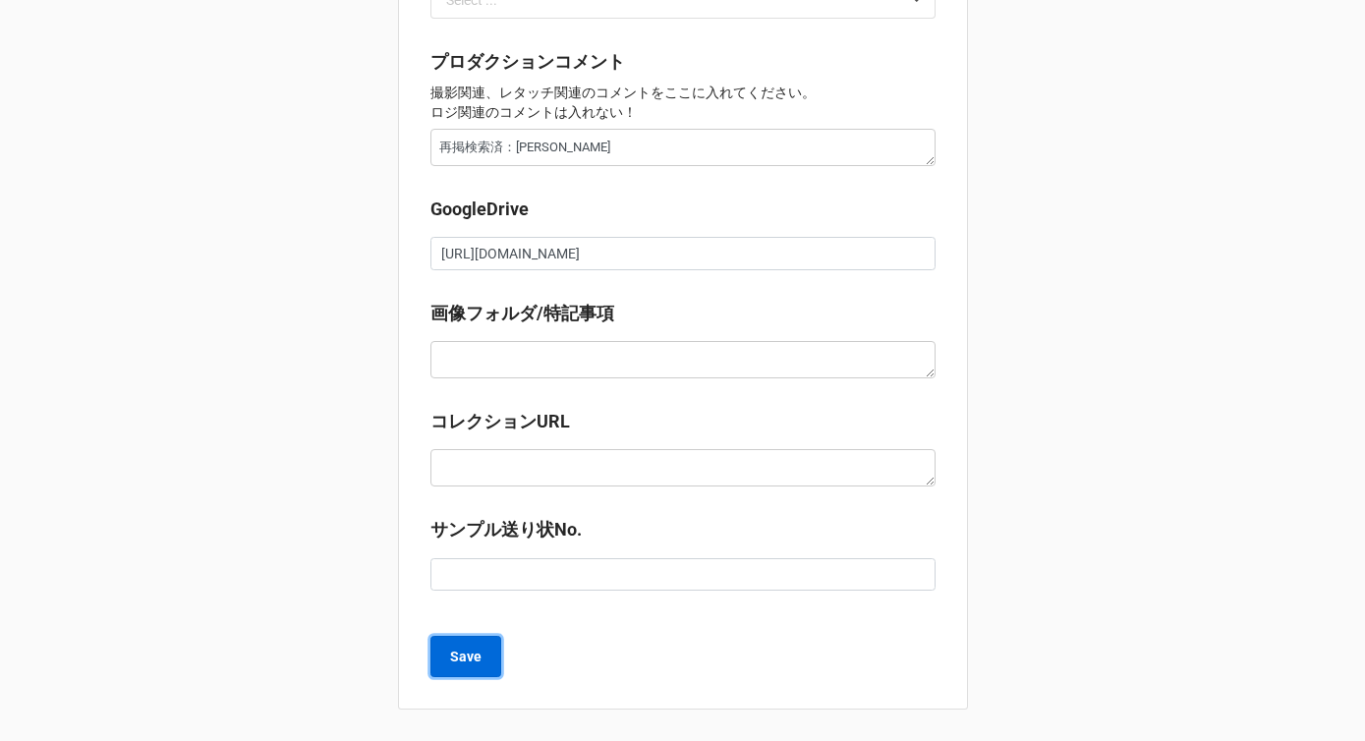
click at [466, 662] on b "Save" at bounding box center [465, 657] width 31 height 21
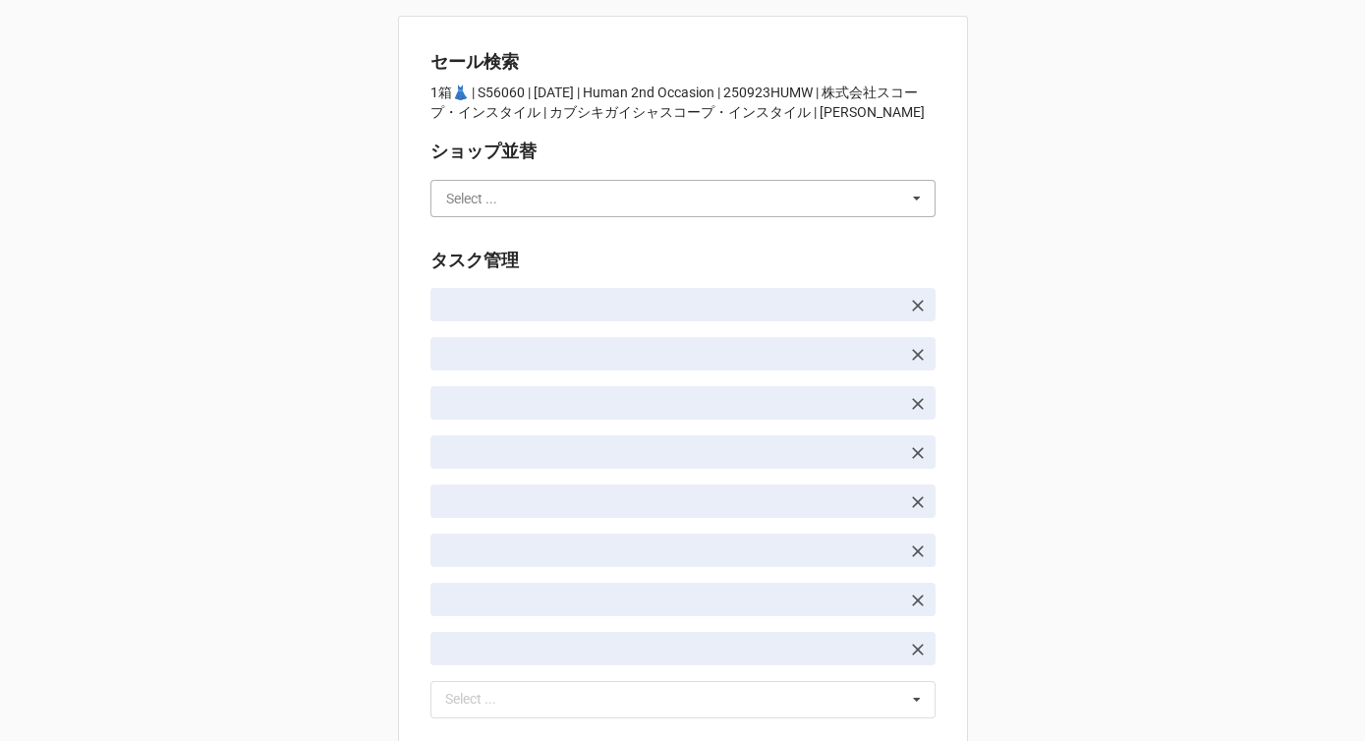
click at [612, 196] on input "text" at bounding box center [683, 198] width 503 height 35
type input "か"
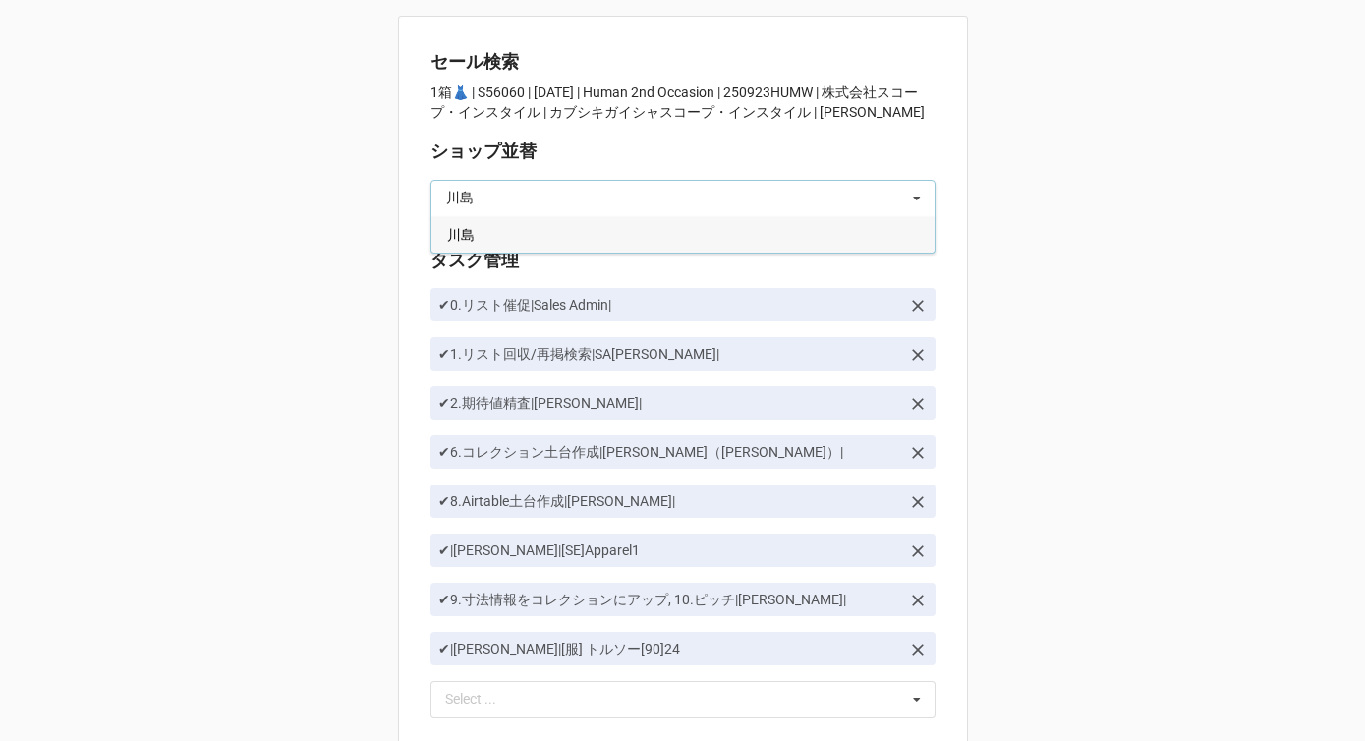
type input "川島"
click at [592, 234] on div "川島" at bounding box center [682, 234] width 503 height 36
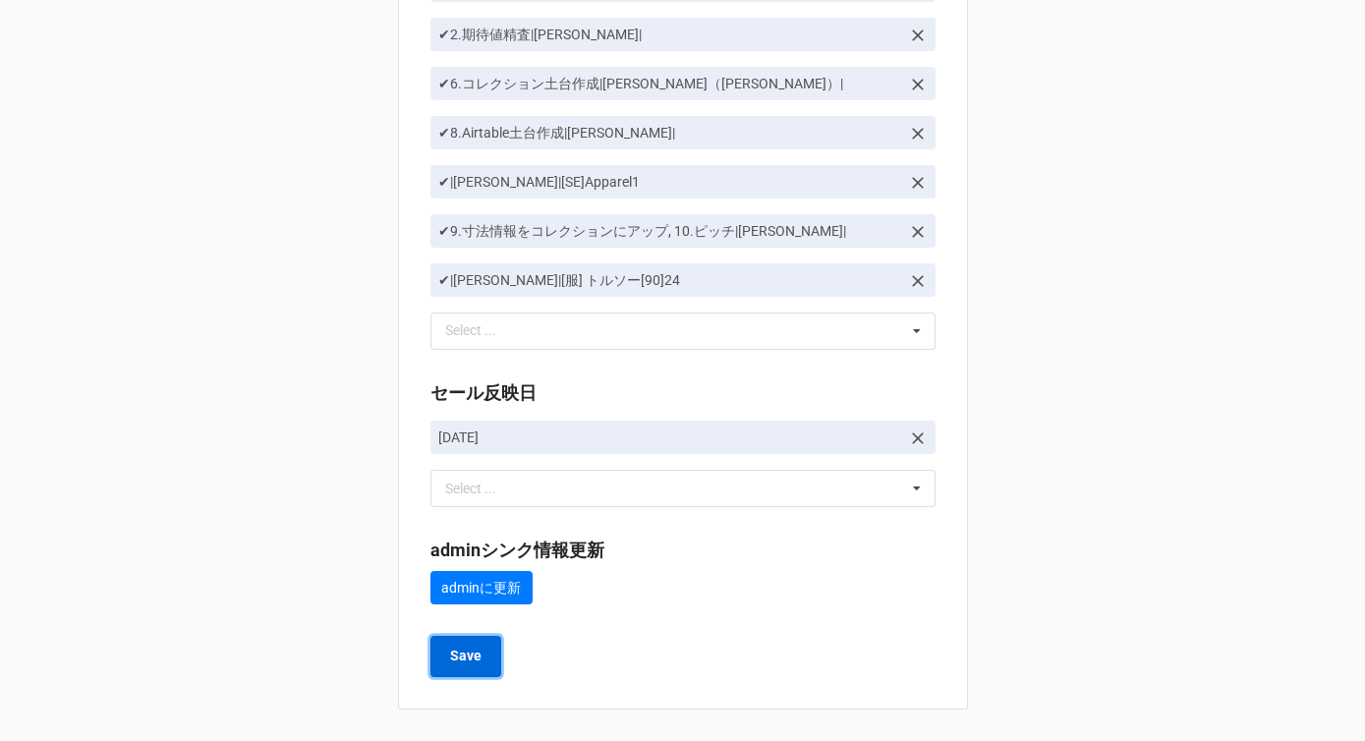
click at [465, 663] on b "Save" at bounding box center [465, 656] width 31 height 21
